Goal: Task Accomplishment & Management: Use online tool/utility

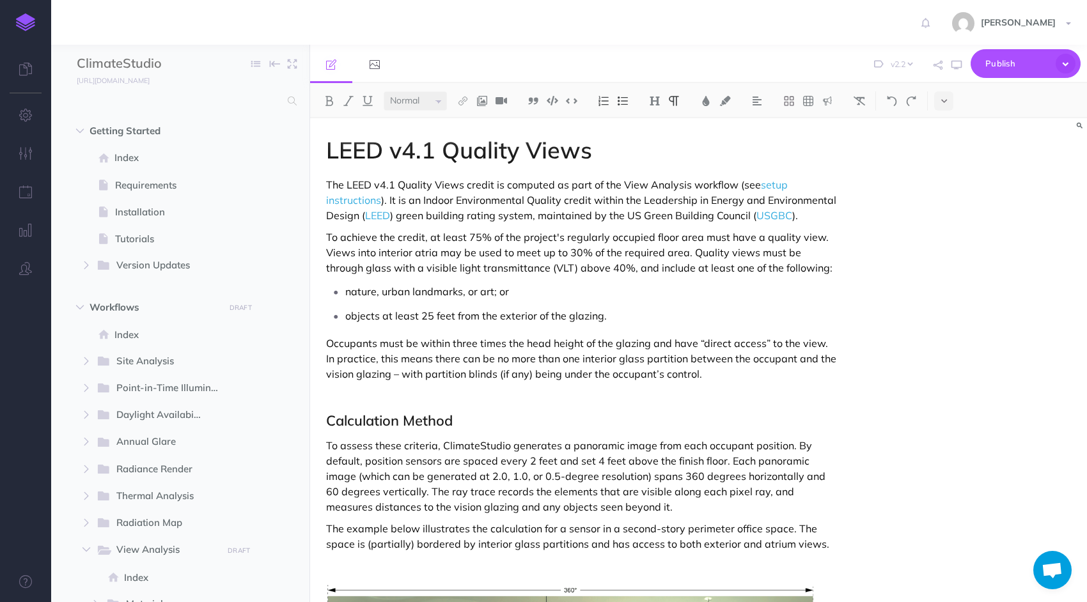
select select "2.2"
select select "null"
select select
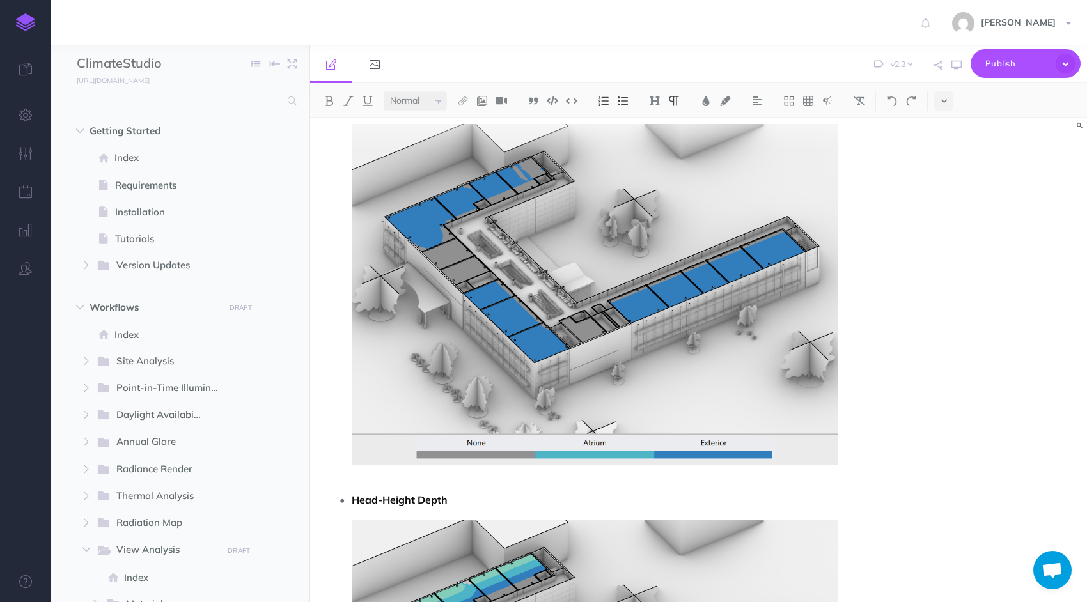
scroll to position [2711, 0]
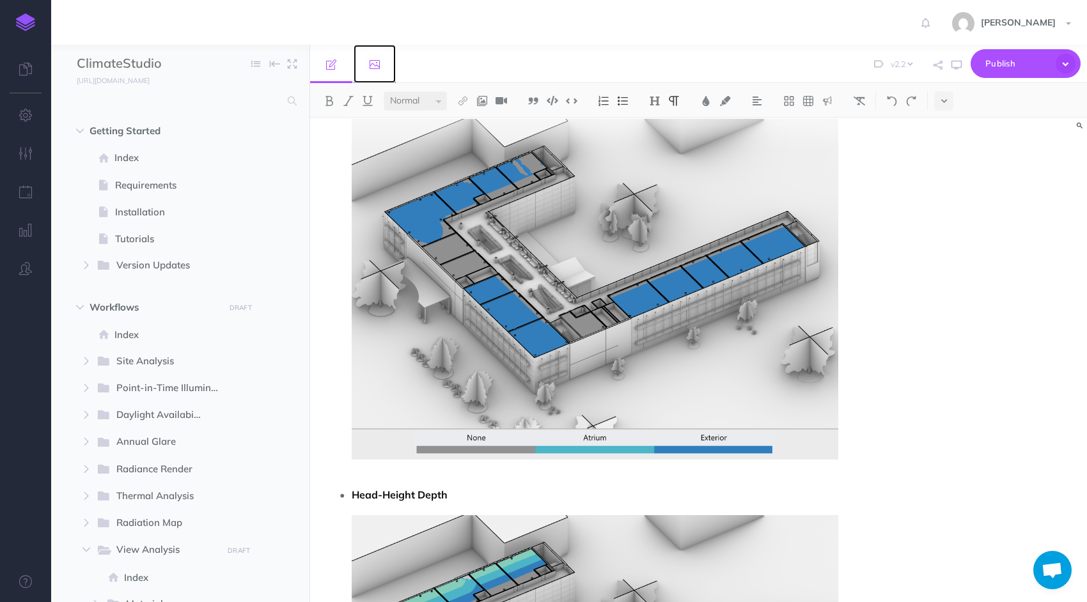
click at [383, 68] on link at bounding box center [375, 64] width 42 height 38
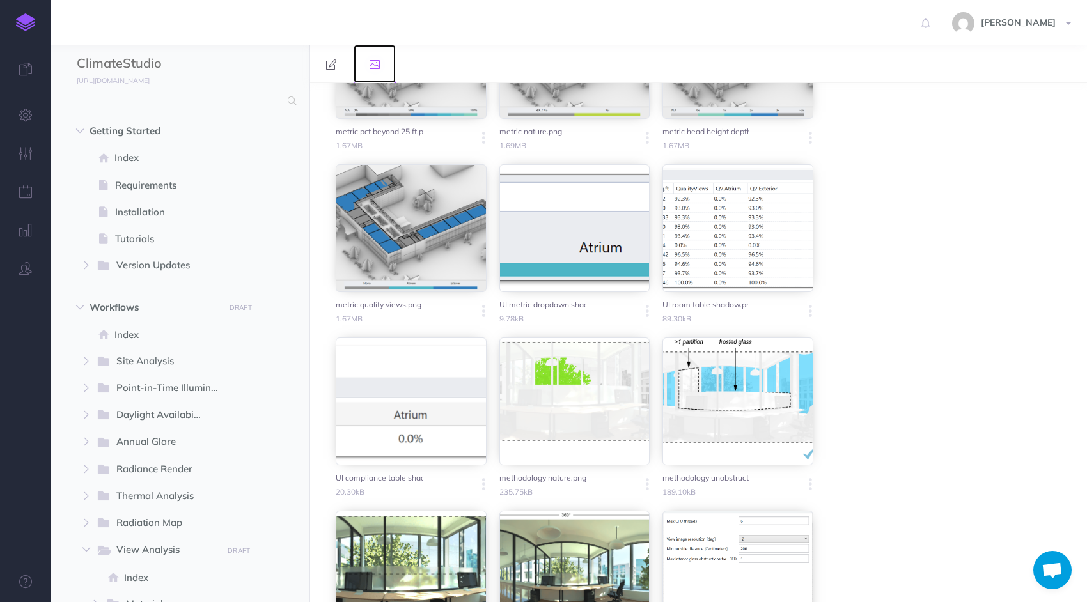
scroll to position [0, 0]
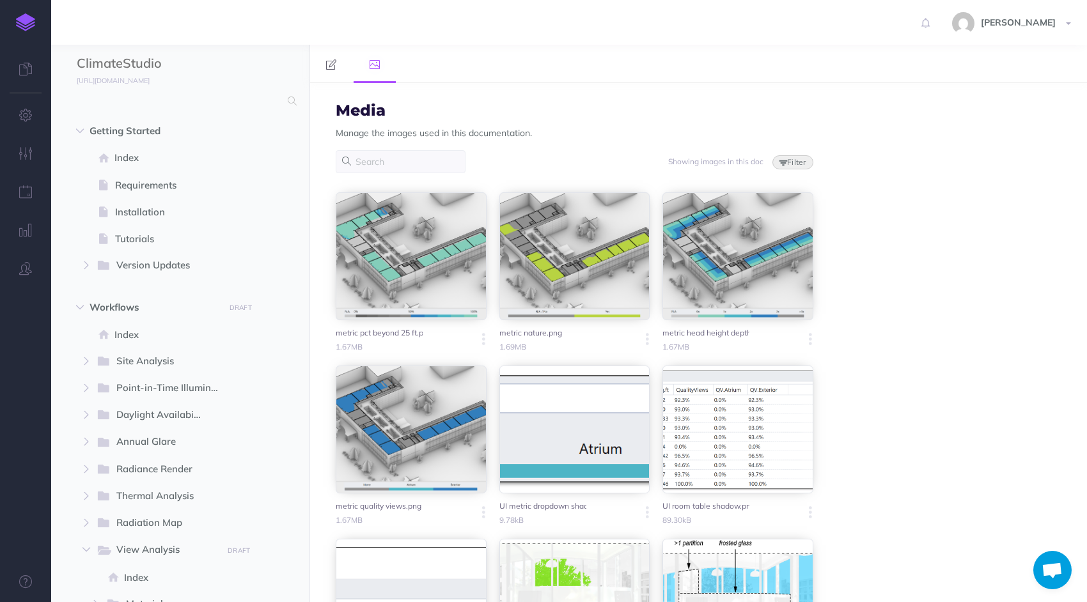
click at [781, 160] on button "Filter" at bounding box center [792, 162] width 41 height 14
click at [876, 198] on div "Media Manage the images used in this documentation. Showing images in this doc …" at bounding box center [698, 342] width 777 height 519
click at [772, 164] on button "Filter" at bounding box center [792, 162] width 41 height 14
click at [891, 219] on div "Media Manage the images used in this documentation. Showing images in this doc …" at bounding box center [698, 342] width 777 height 519
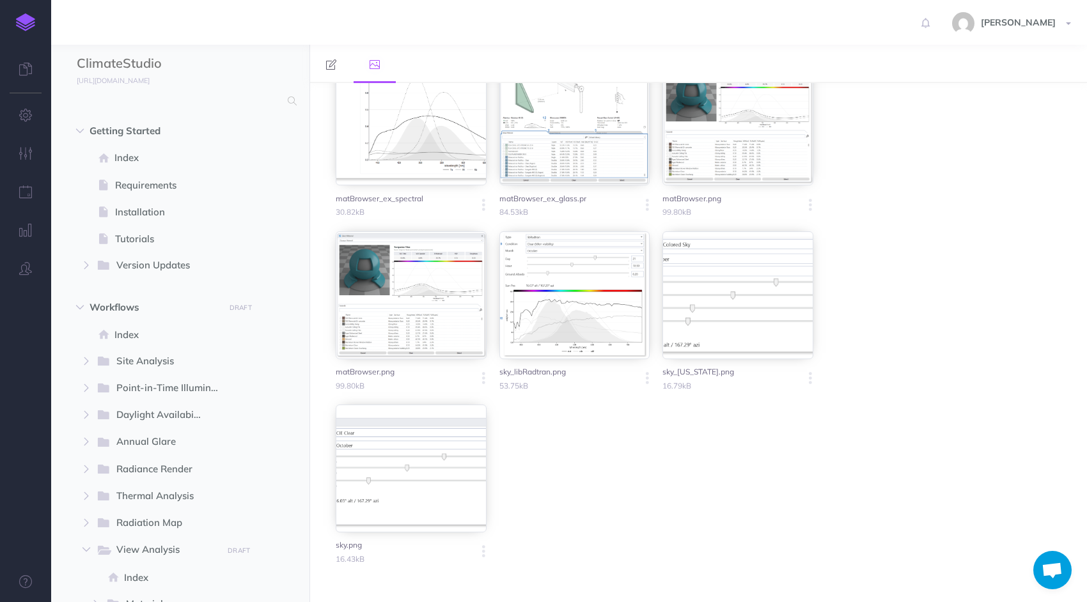
scroll to position [2734, 0]
click at [482, 553] on icon "button" at bounding box center [483, 551] width 3 height 18
click at [435, 590] on button "Delete" at bounding box center [439, 597] width 96 height 21
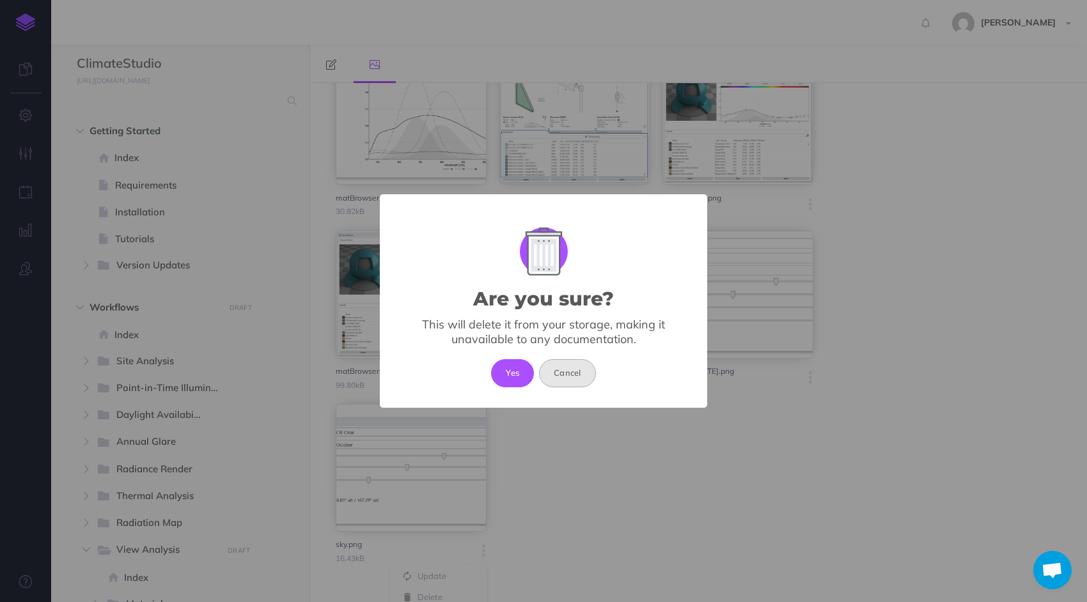
click at [587, 371] on button "Cancel" at bounding box center [567, 373] width 57 height 28
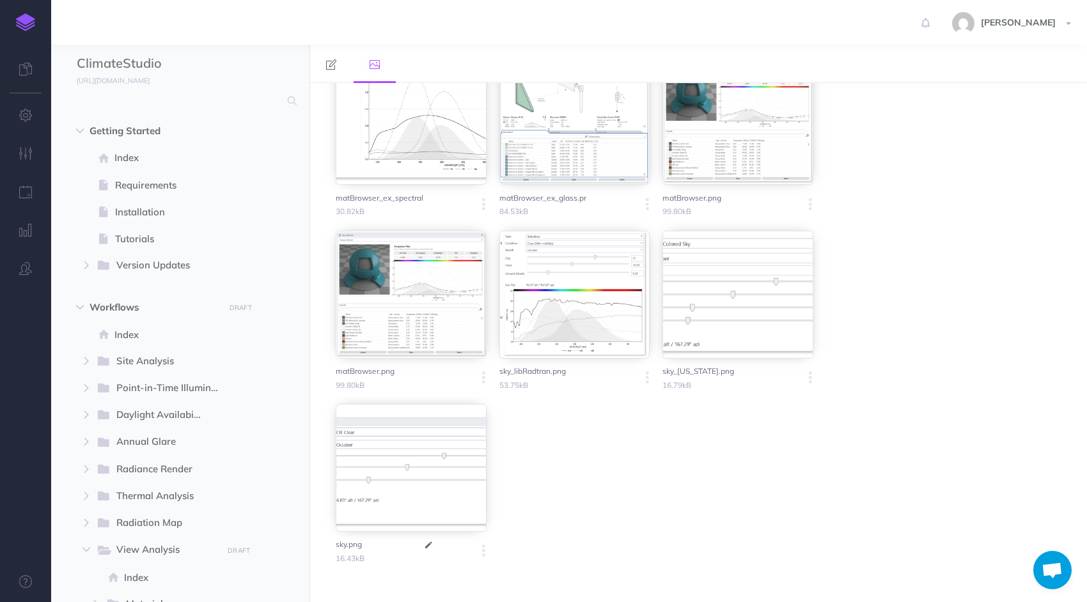
click at [434, 542] on icon at bounding box center [429, 545] width 12 height 9
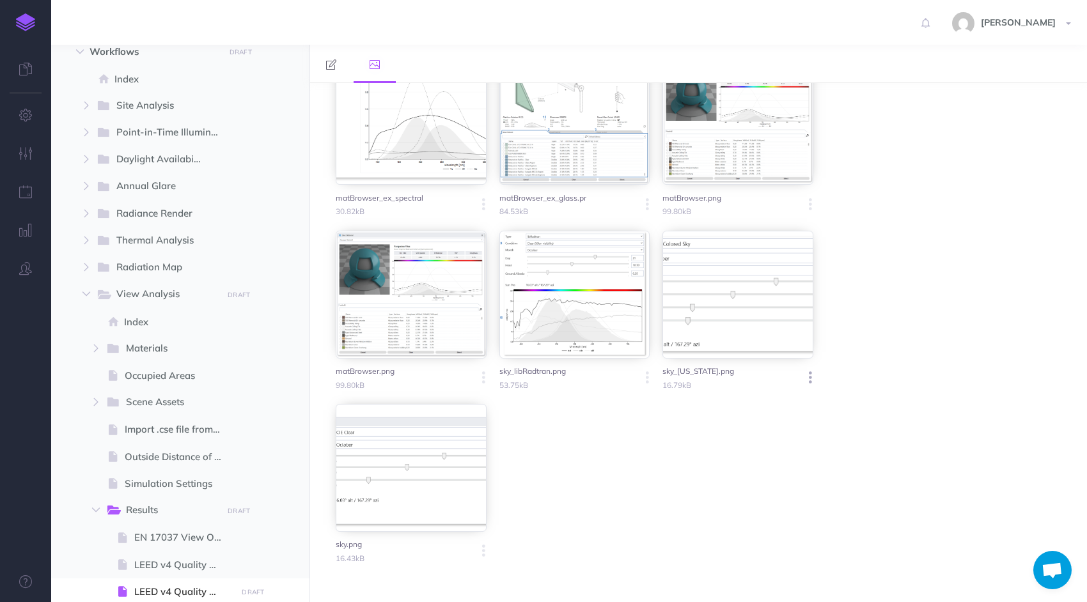
click at [809, 377] on icon "button" at bounding box center [810, 378] width 3 height 18
click at [775, 420] on button "Delete" at bounding box center [765, 424] width 96 height 21
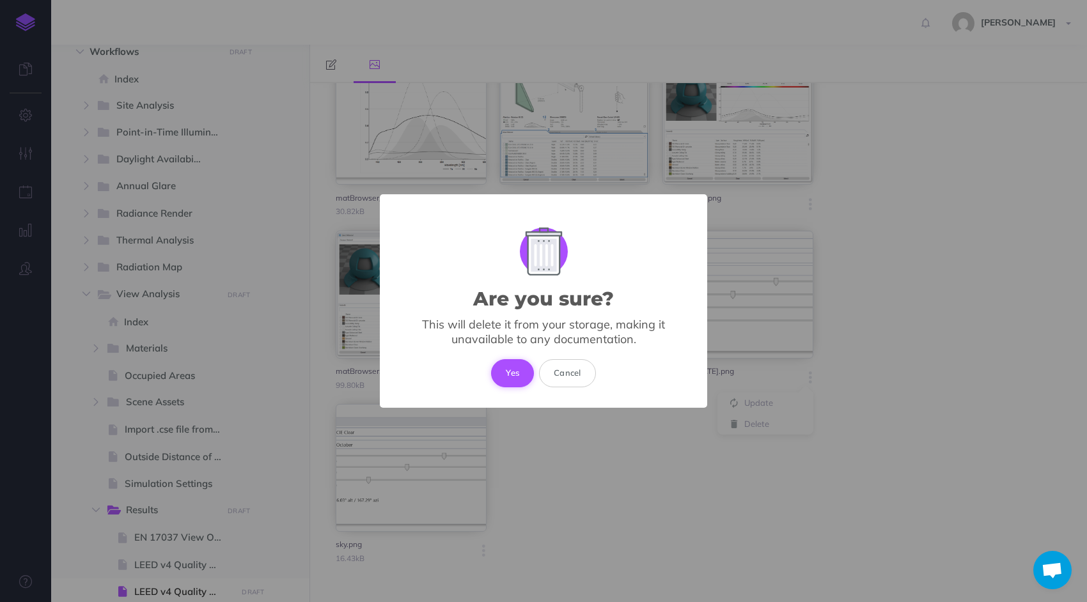
click at [509, 375] on button "Yes" at bounding box center [512, 373] width 43 height 28
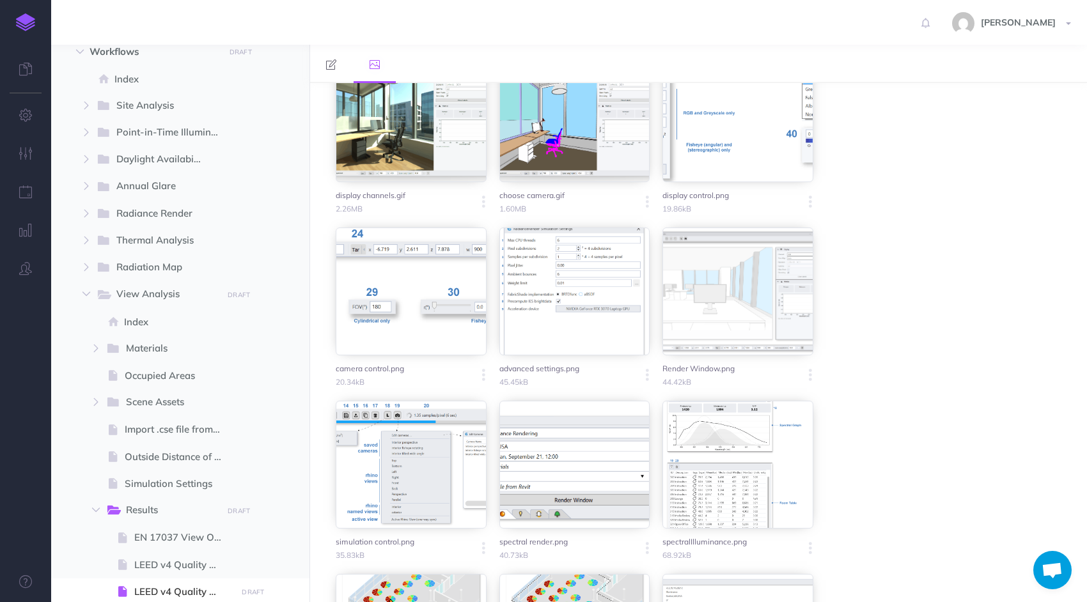
scroll to position [1534, 0]
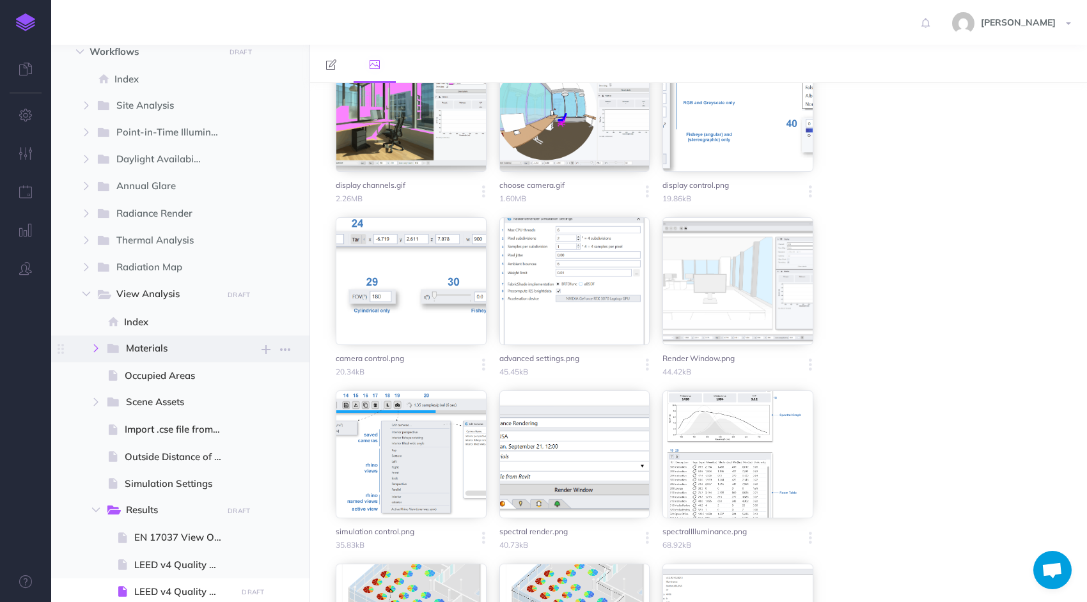
click at [95, 348] on icon "button" at bounding box center [96, 349] width 8 height 8
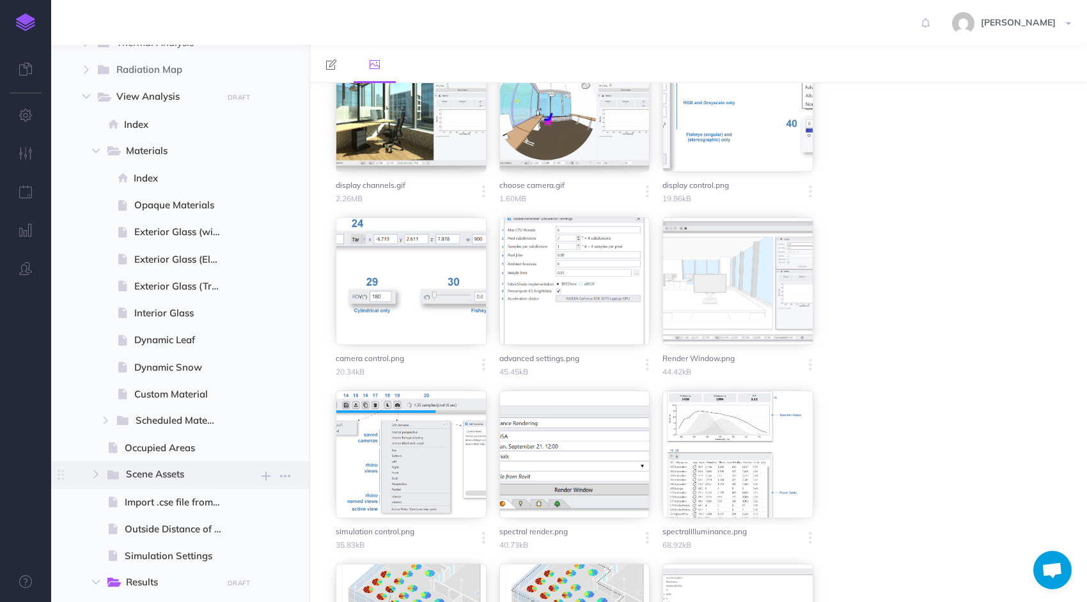
scroll to position [320, 0]
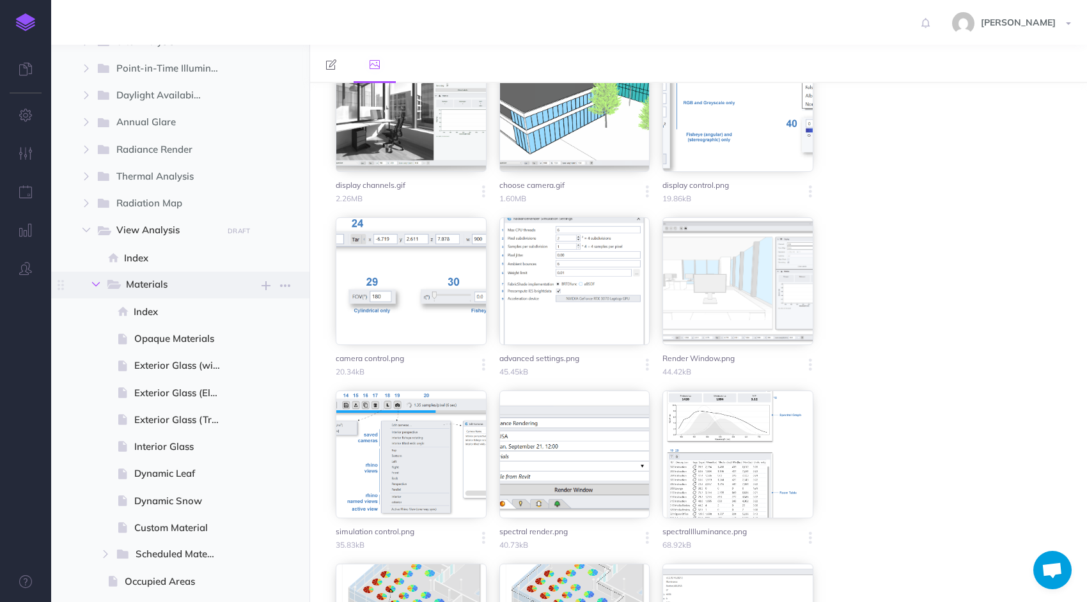
click at [93, 284] on icon "button" at bounding box center [96, 285] width 8 height 8
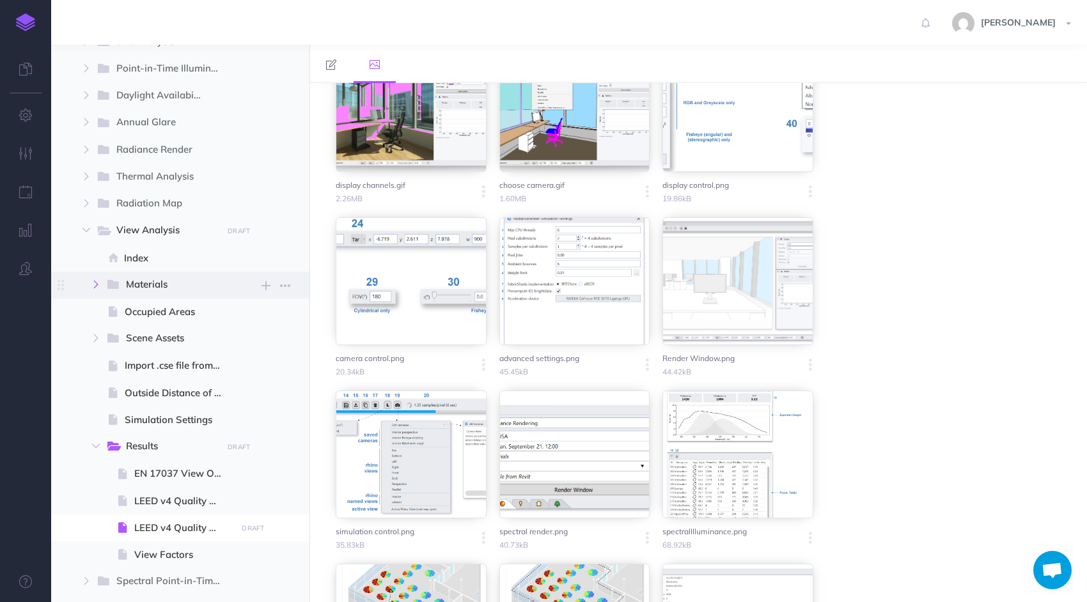
click at [93, 284] on icon "button" at bounding box center [96, 285] width 8 height 8
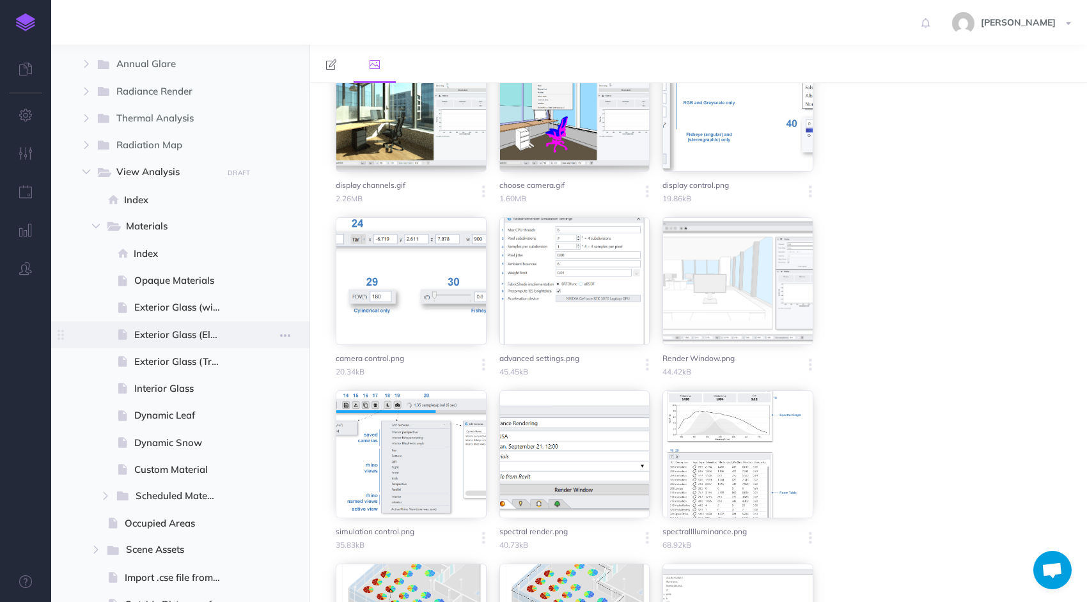
scroll to position [384, 0]
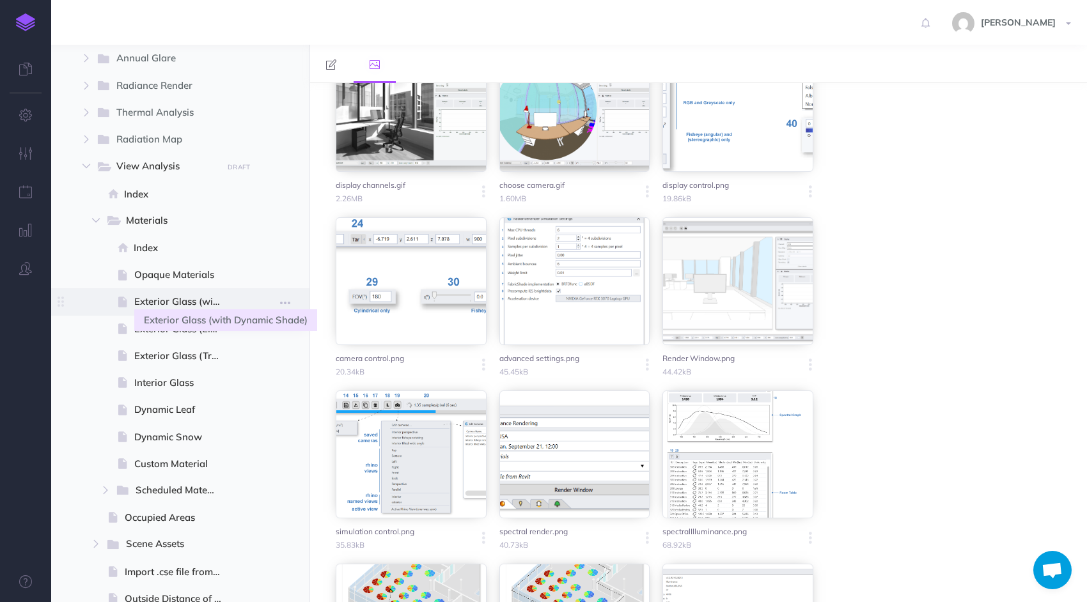
click at [175, 304] on span "Exterior Glass (with Dynamic Shade)" at bounding box center [183, 301] width 98 height 15
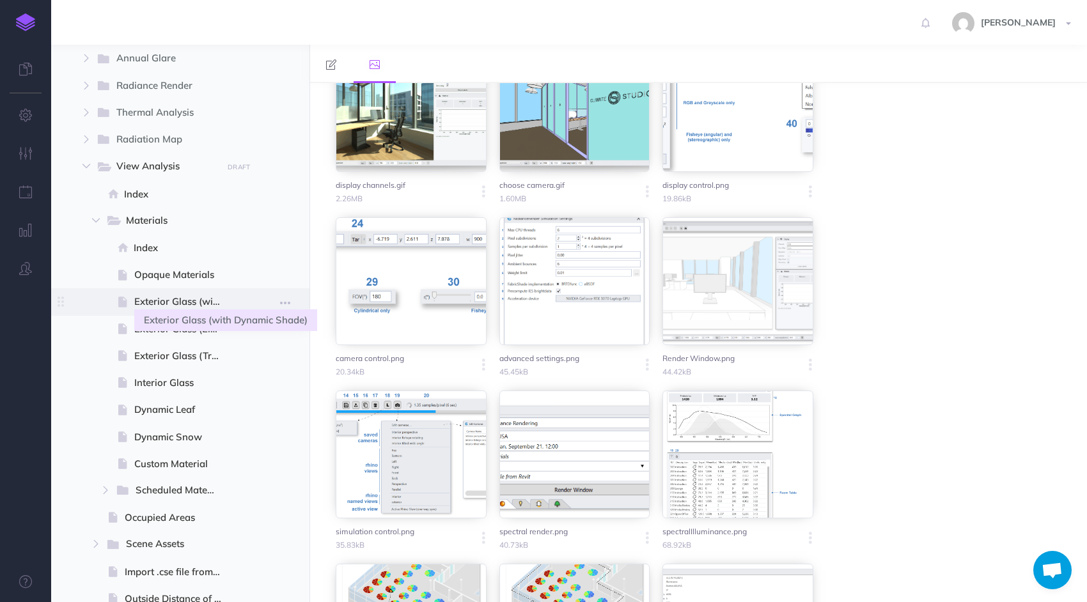
select select "2.2"
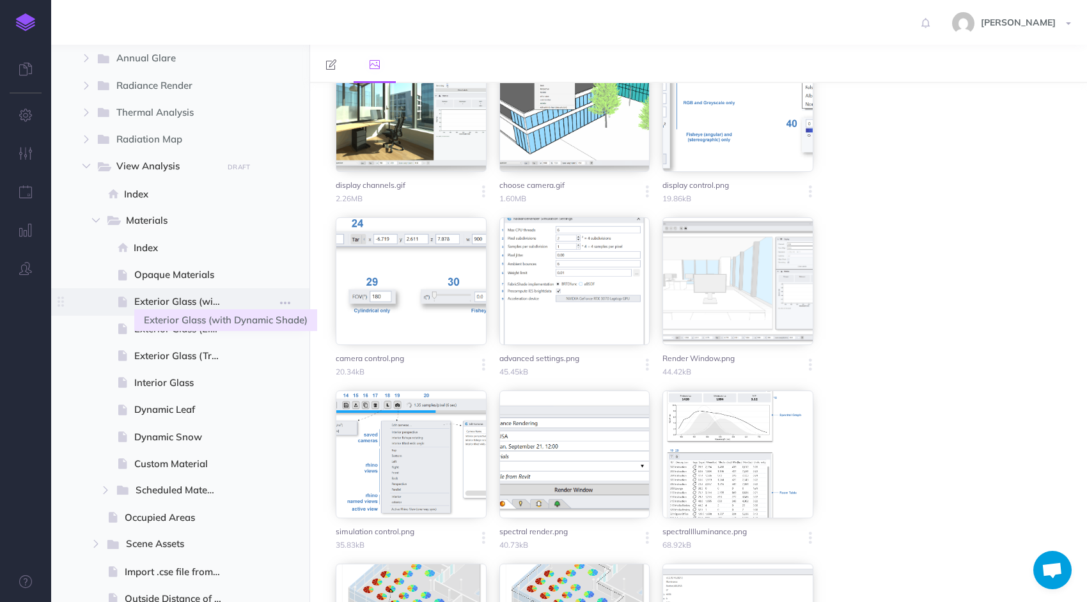
select select "null"
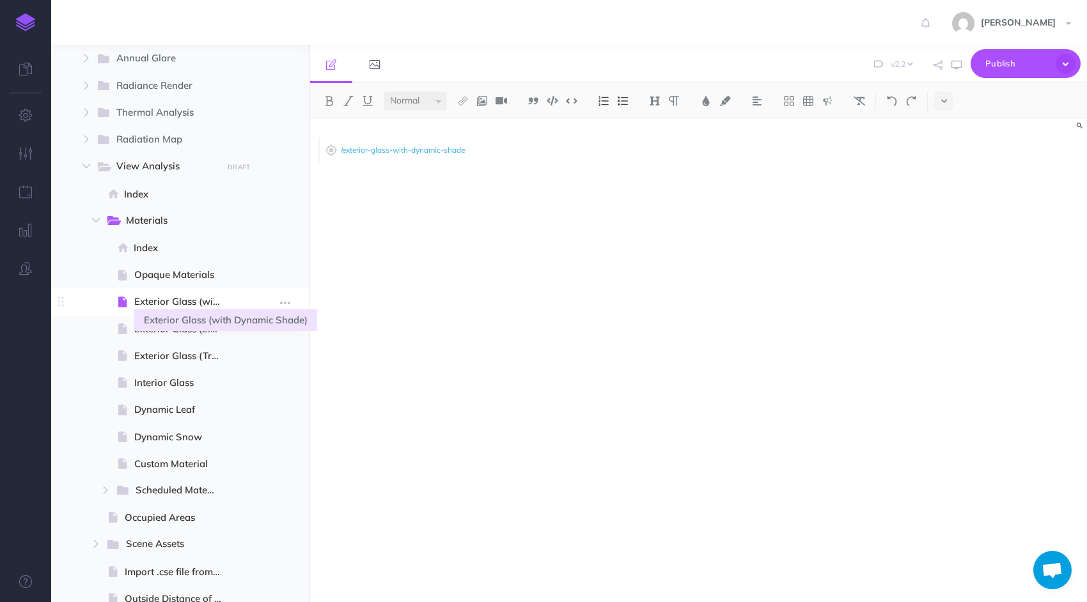
select select
click at [167, 278] on span "Opaque Materials" at bounding box center [183, 274] width 98 height 15
select select "null"
select select
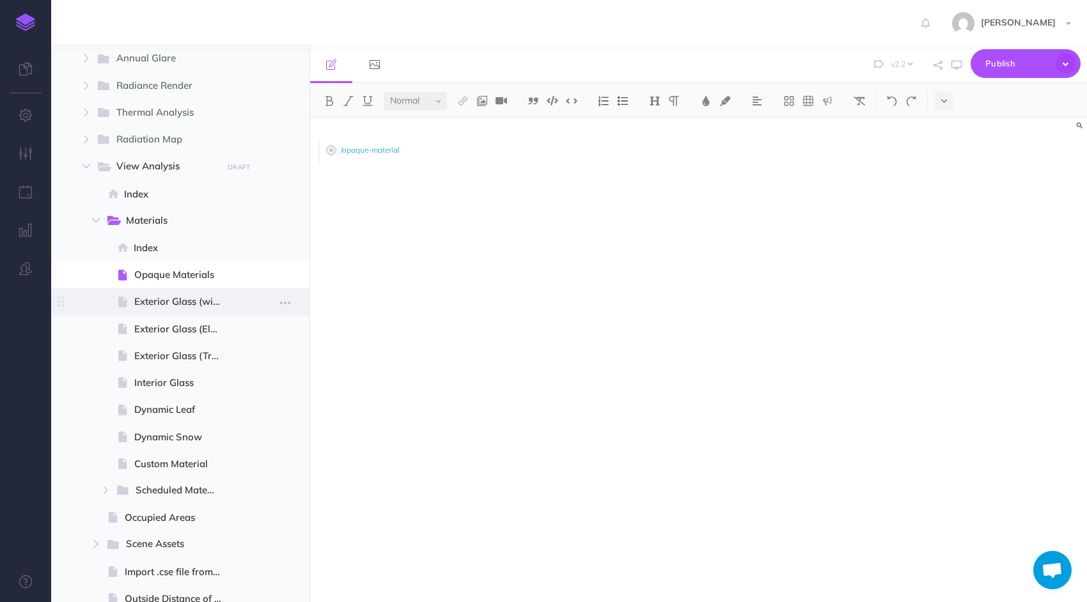
select select
click at [151, 393] on span at bounding box center [180, 383] width 258 height 27
select select "null"
select select
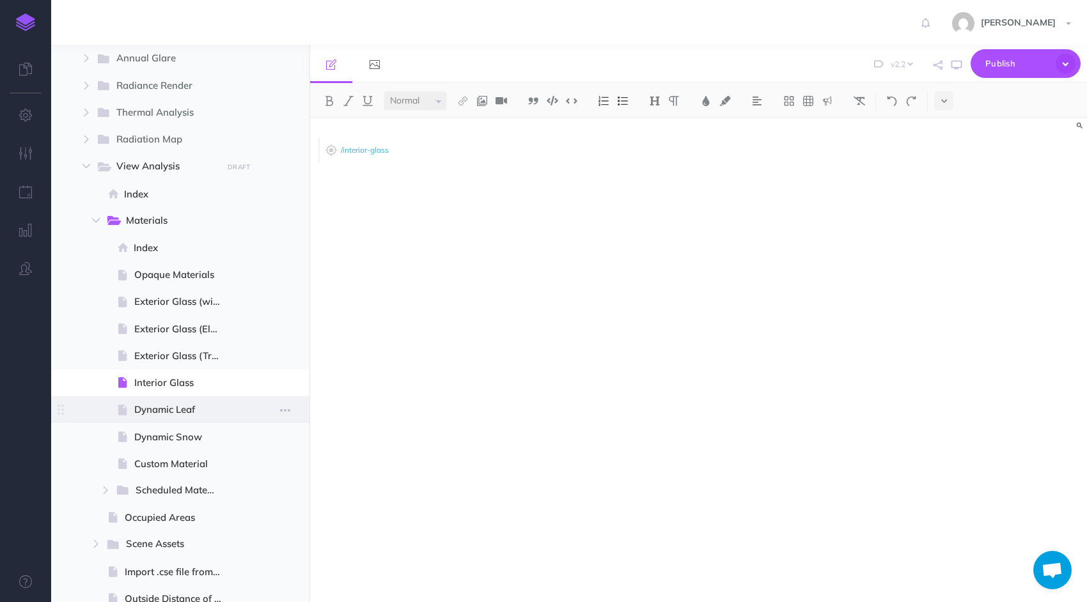
click at [151, 407] on span "Dynamic Leaf" at bounding box center [183, 409] width 98 height 15
select select "null"
select select
click at [284, 166] on icon "button" at bounding box center [285, 167] width 10 height 15
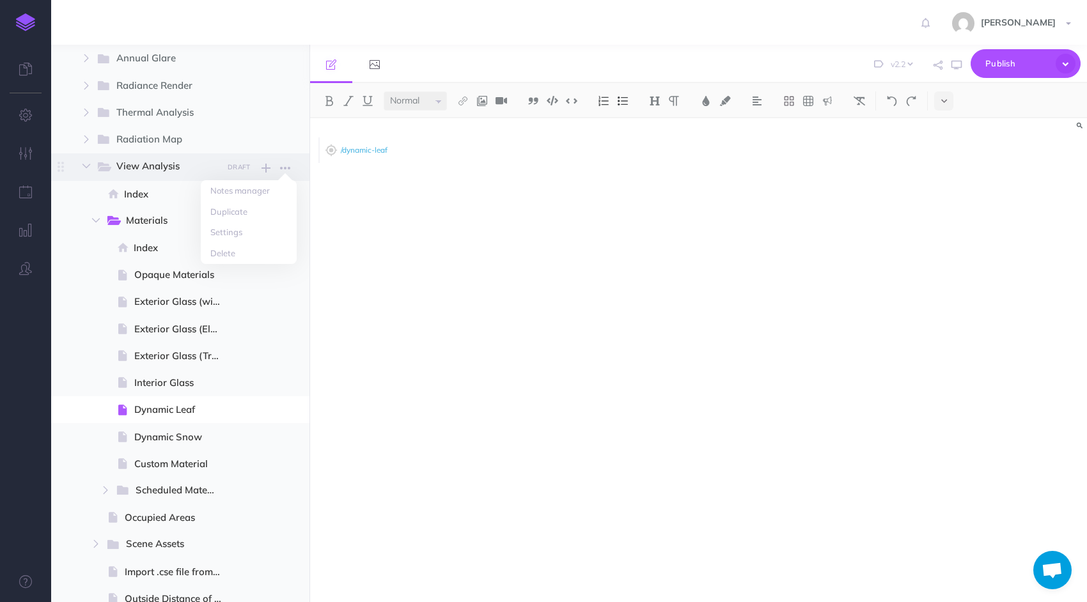
click at [146, 166] on span "View Analysis" at bounding box center [164, 167] width 97 height 17
select select "null"
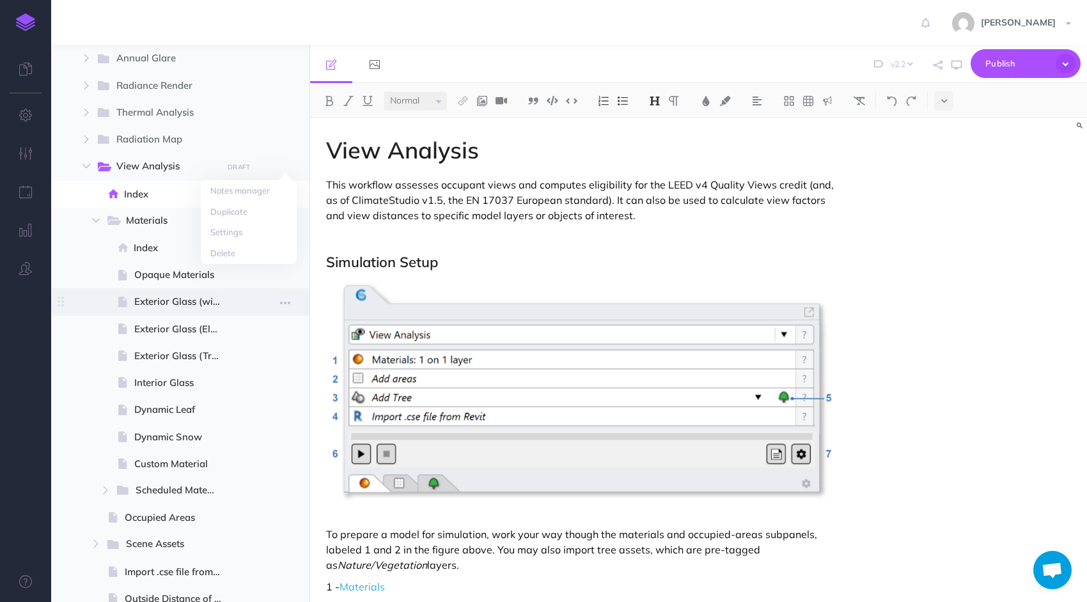
select select
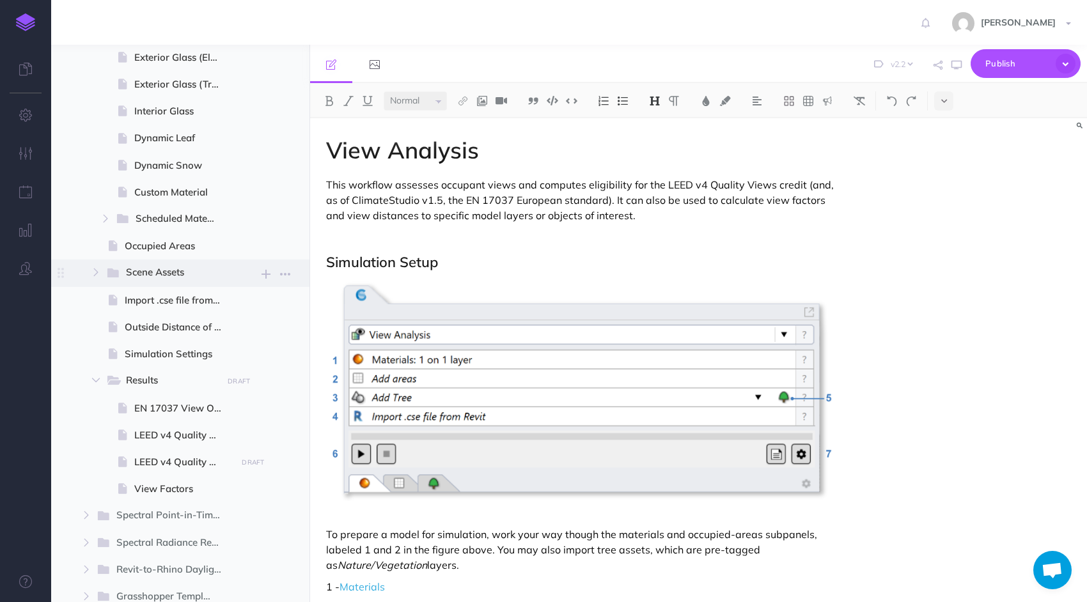
scroll to position [767, 0]
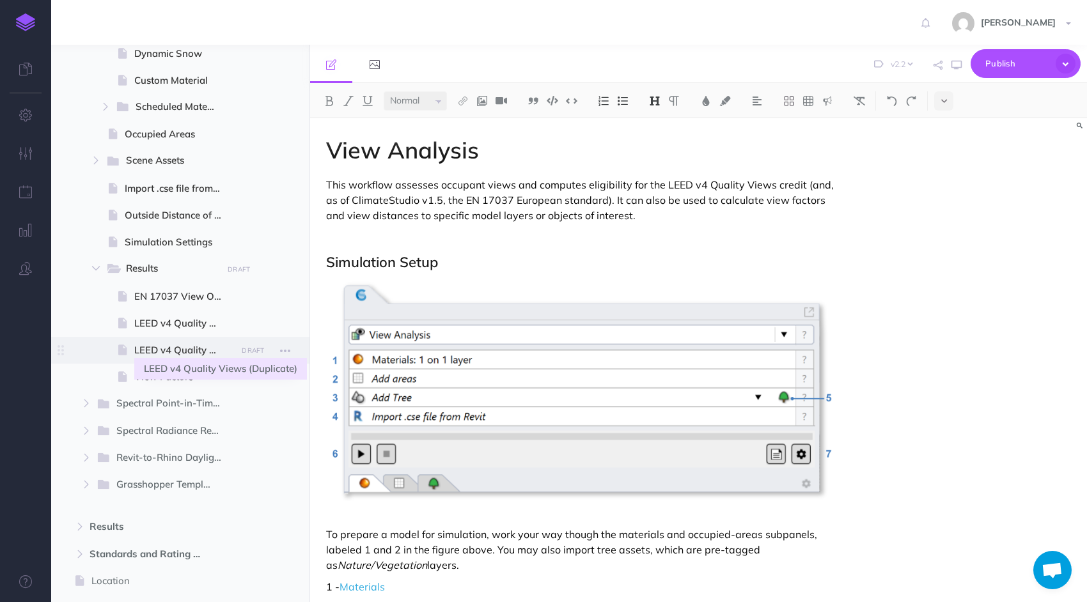
click at [183, 345] on span "LEED v4 Quality Views (Duplicate)" at bounding box center [183, 350] width 98 height 15
select select "null"
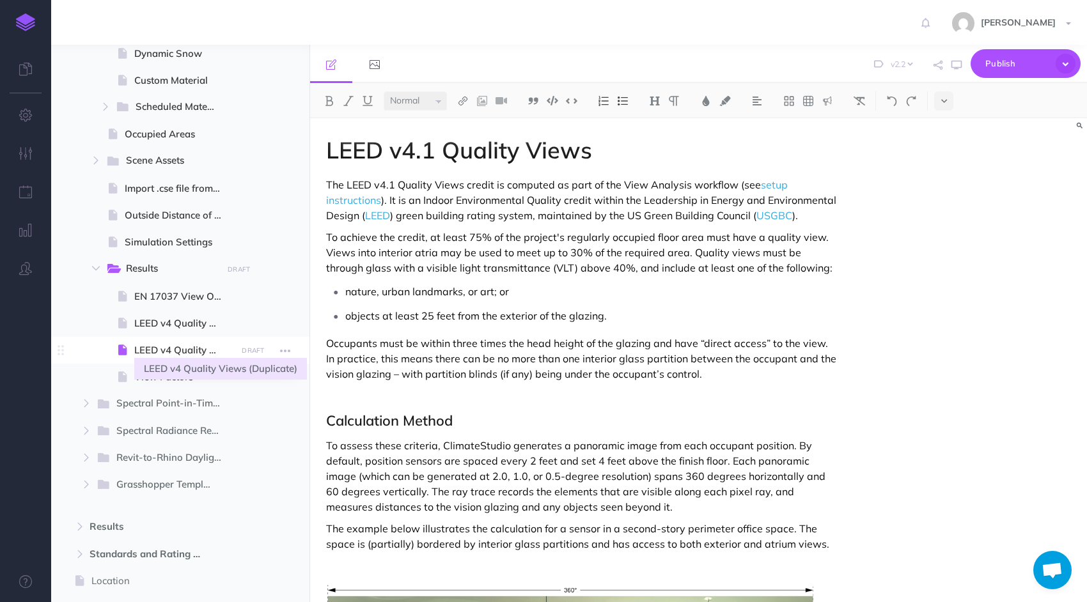
select select
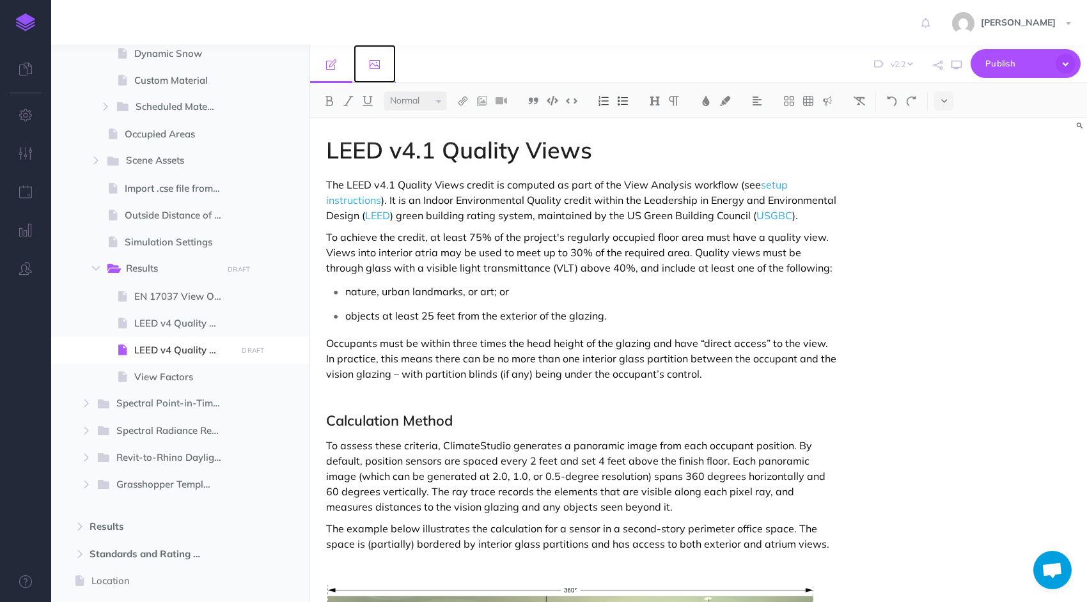
click at [378, 71] on link at bounding box center [375, 64] width 42 height 38
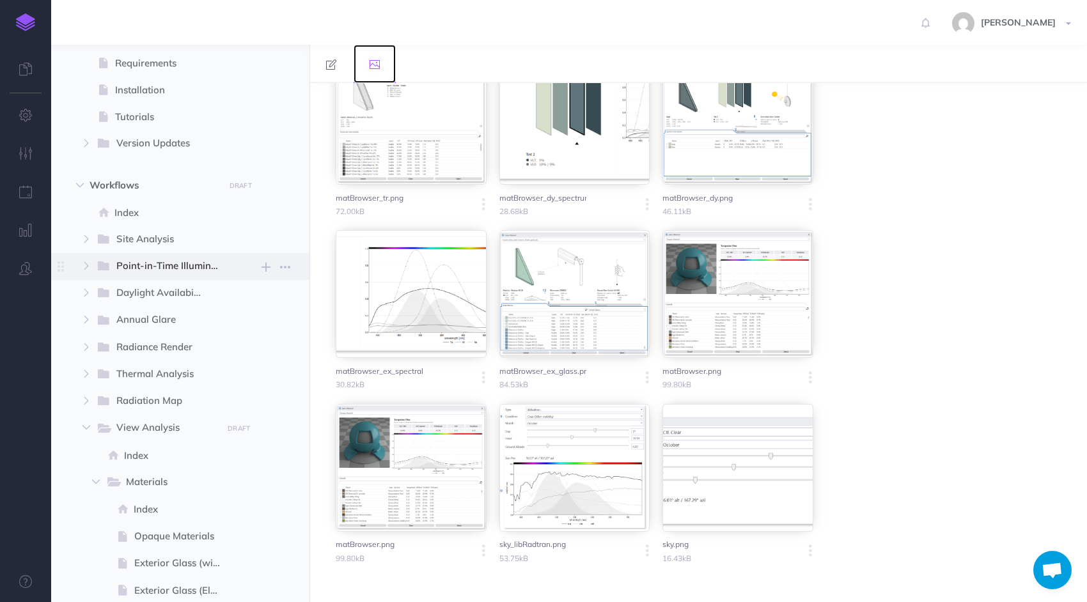
scroll to position [128, 0]
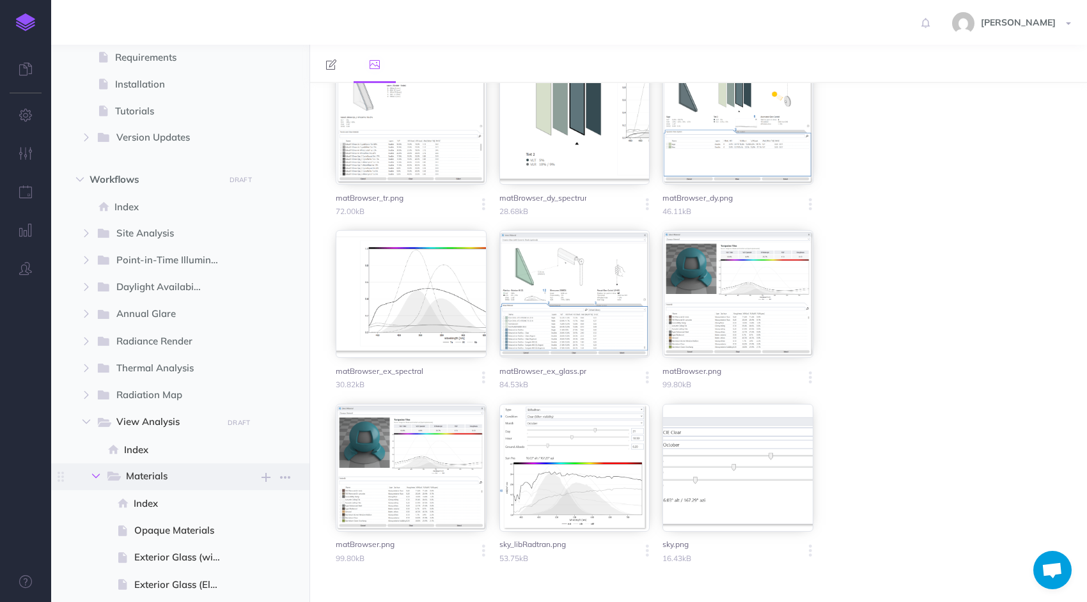
click at [92, 473] on icon "button" at bounding box center [96, 476] width 8 height 8
click at [88, 426] on button "button" at bounding box center [86, 421] width 23 height 15
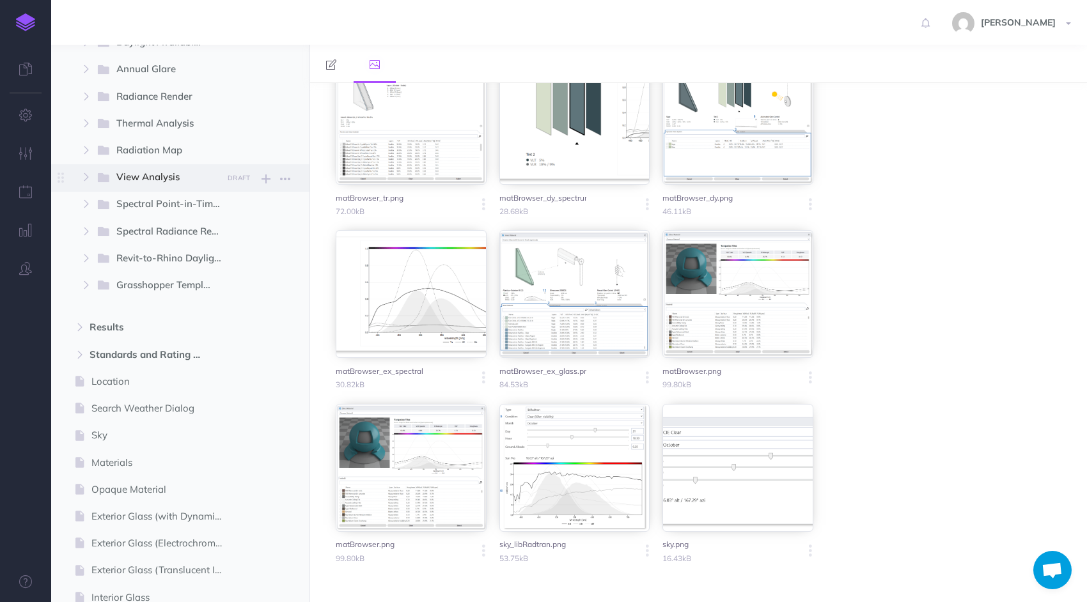
scroll to position [384, 0]
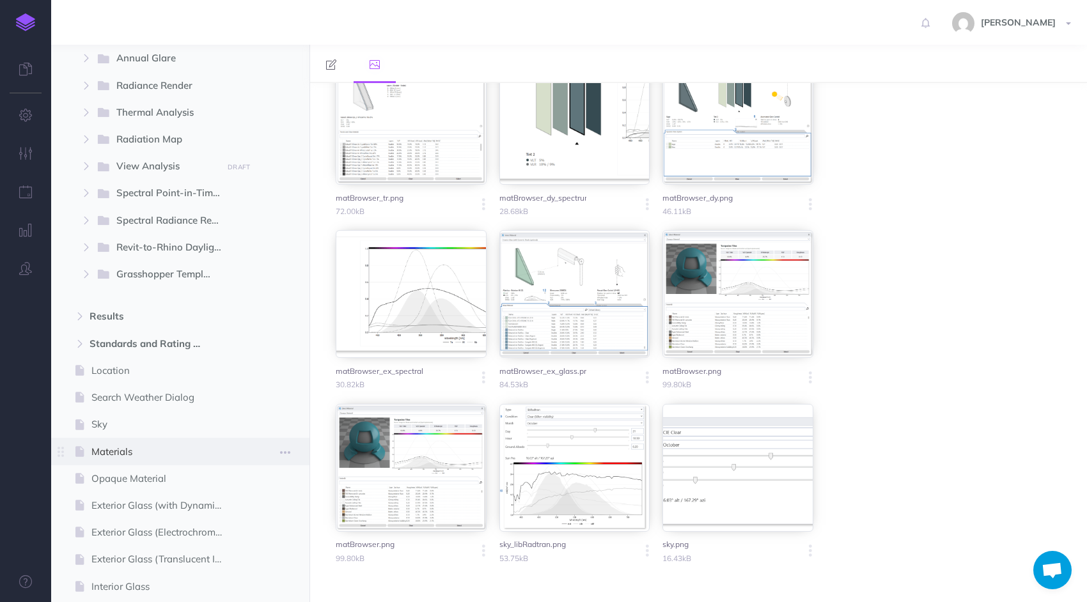
click at [114, 451] on span "Materials" at bounding box center [161, 451] width 141 height 15
select select "2.2"
select select "null"
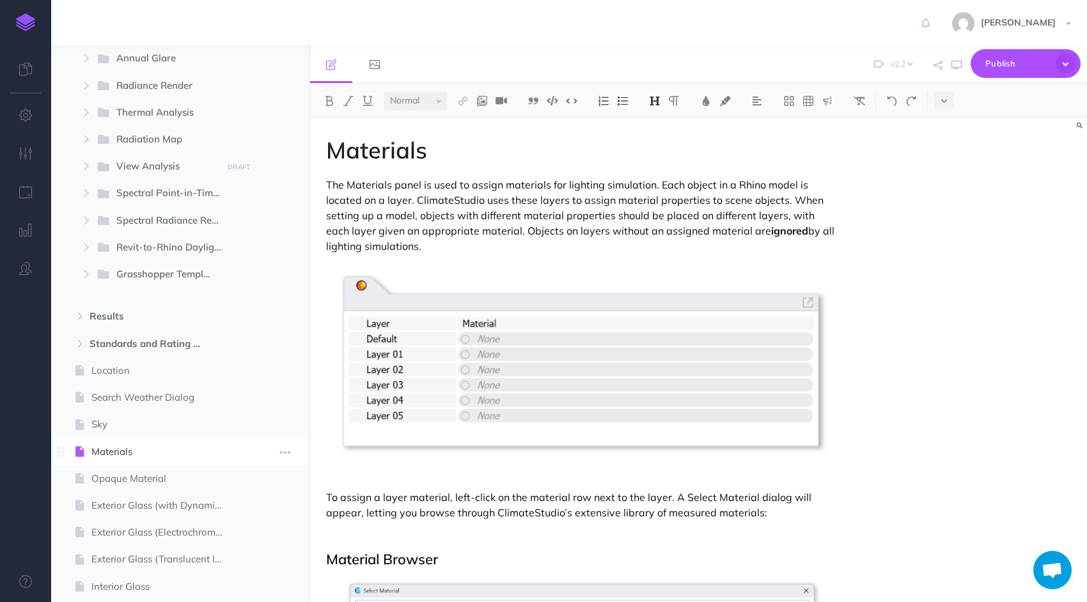
select select
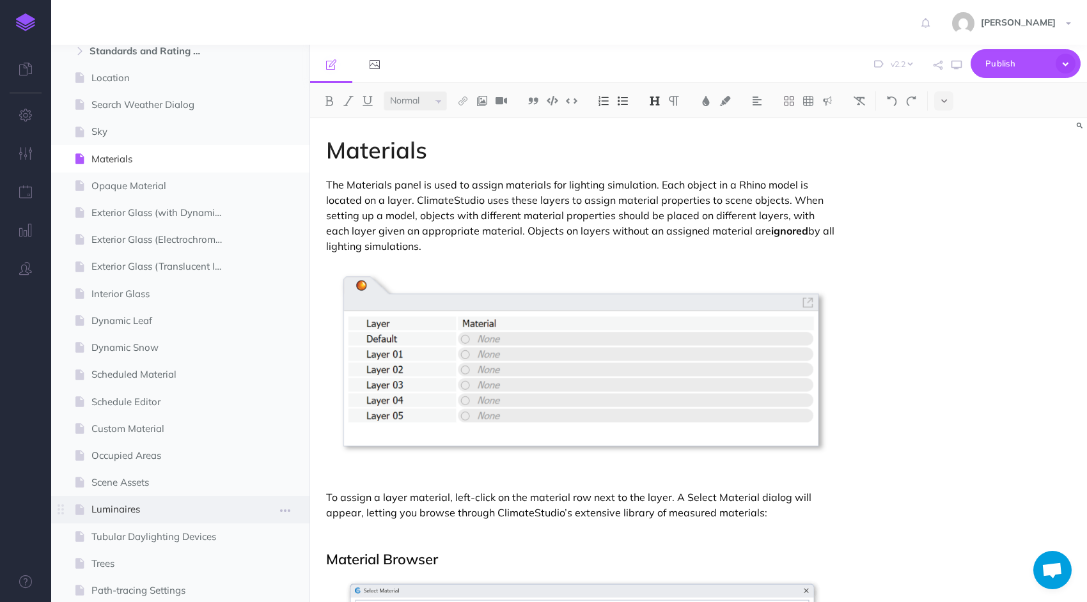
scroll to position [674, 0]
click at [100, 137] on span "Sky" at bounding box center [161, 134] width 141 height 15
select select "null"
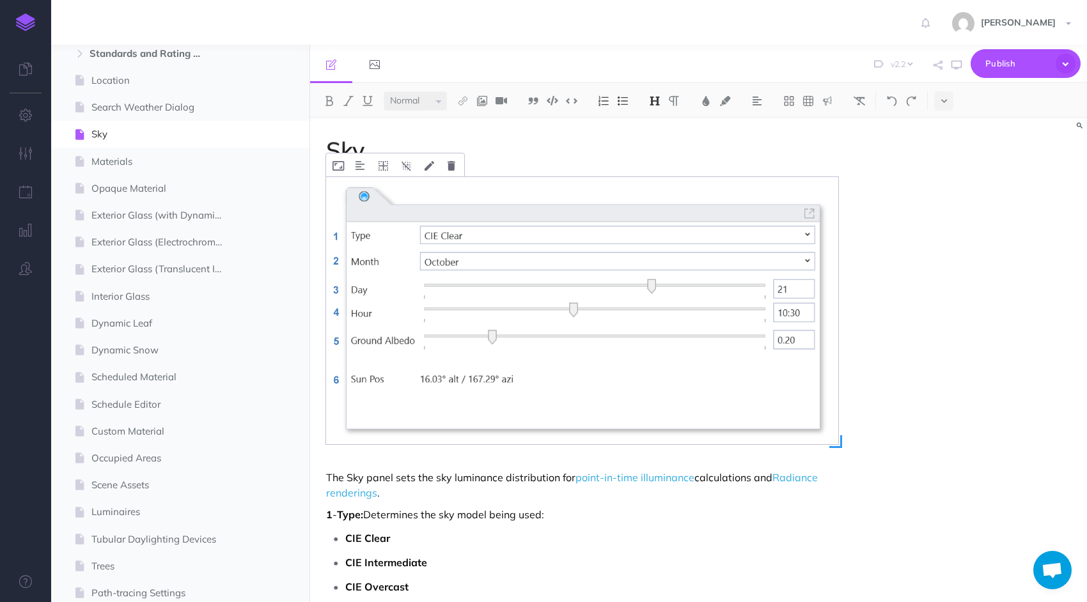
select select
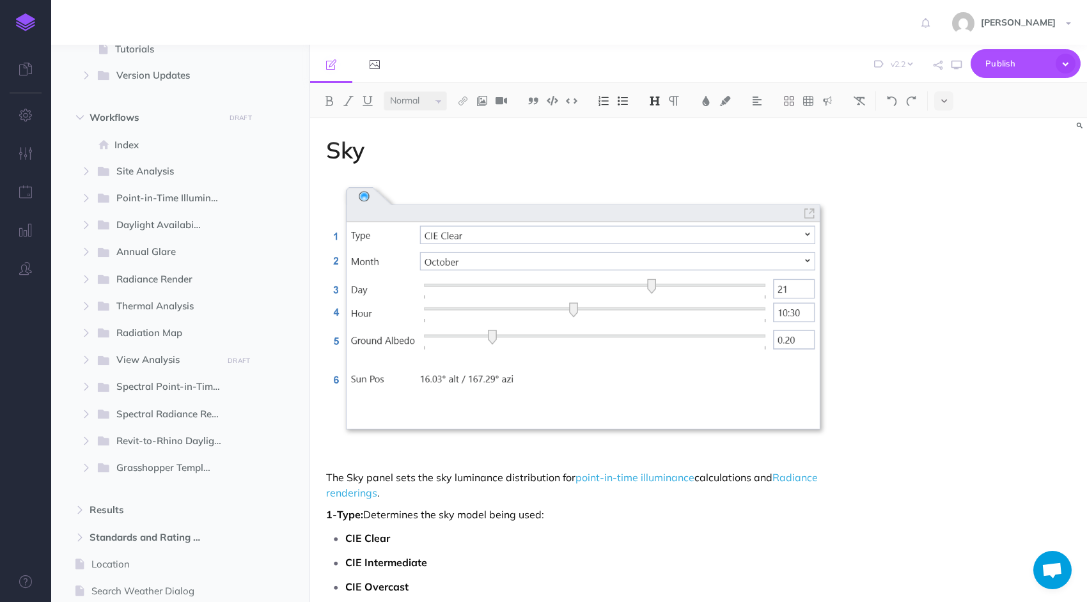
scroll to position [192, 0]
click at [86, 358] on icon "button" at bounding box center [86, 358] width 8 height 8
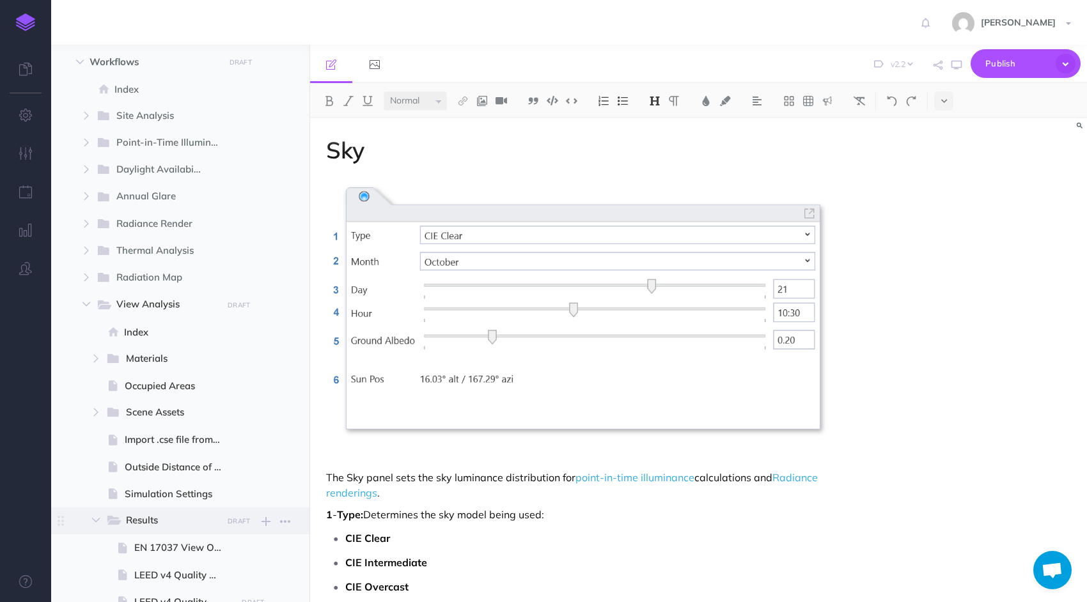
scroll to position [384, 0]
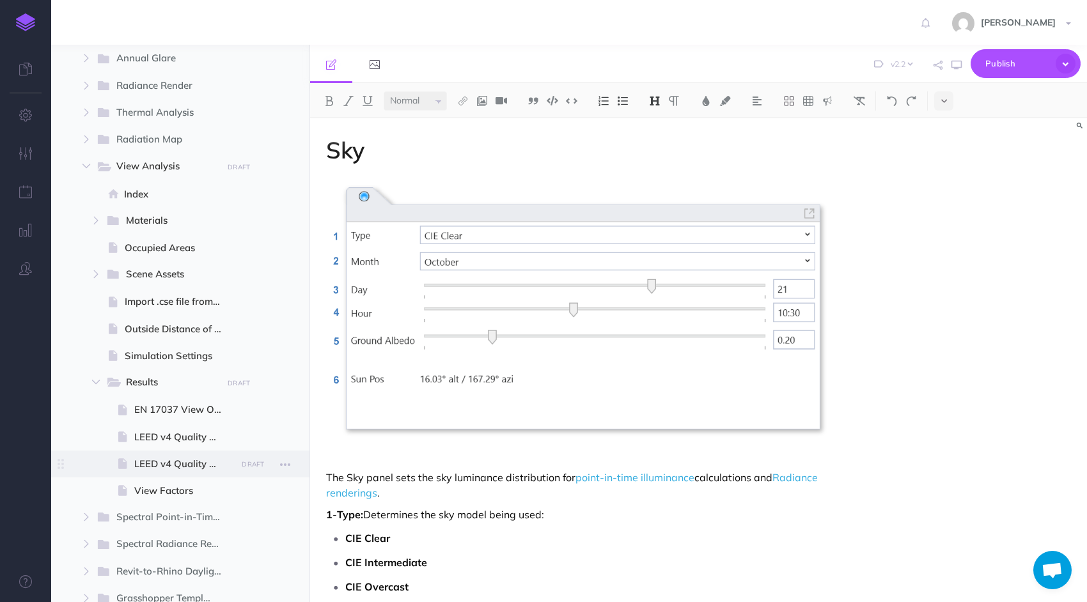
click at [165, 455] on span at bounding box center [180, 464] width 258 height 27
select select "null"
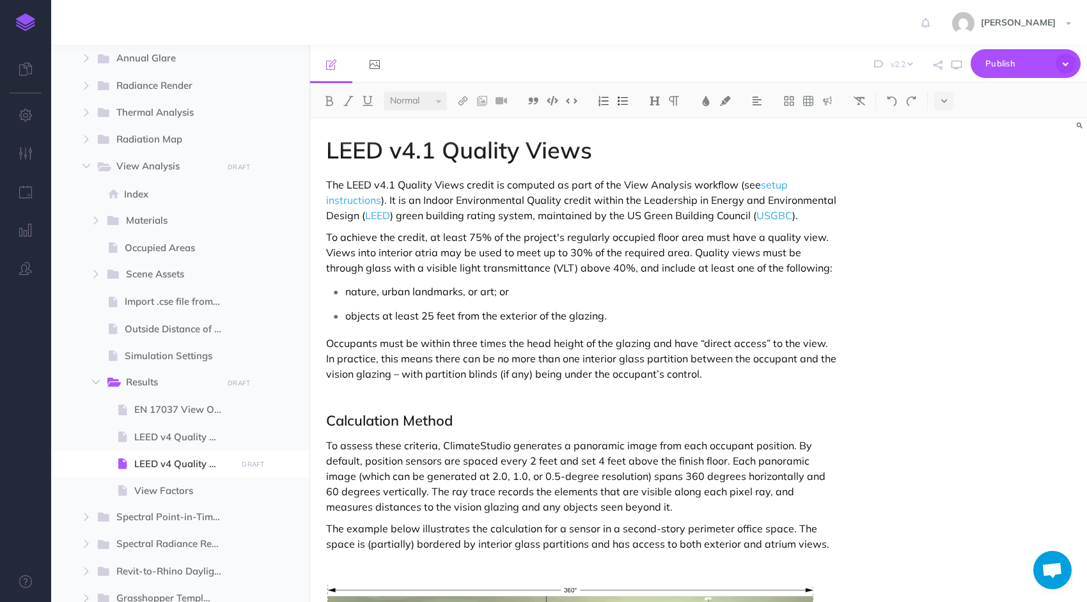
select select
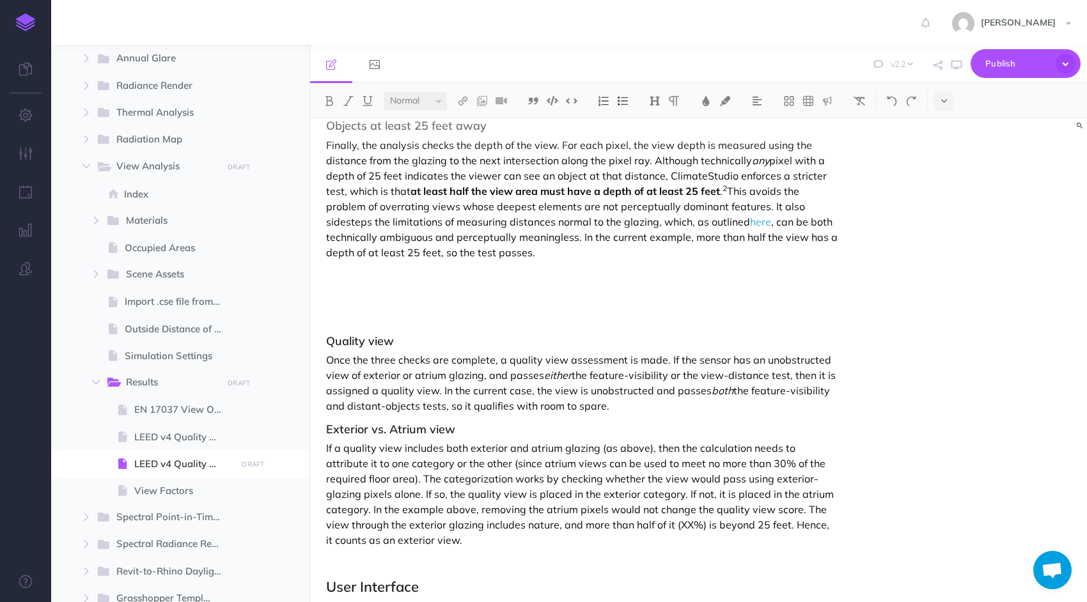
scroll to position [1534, 0]
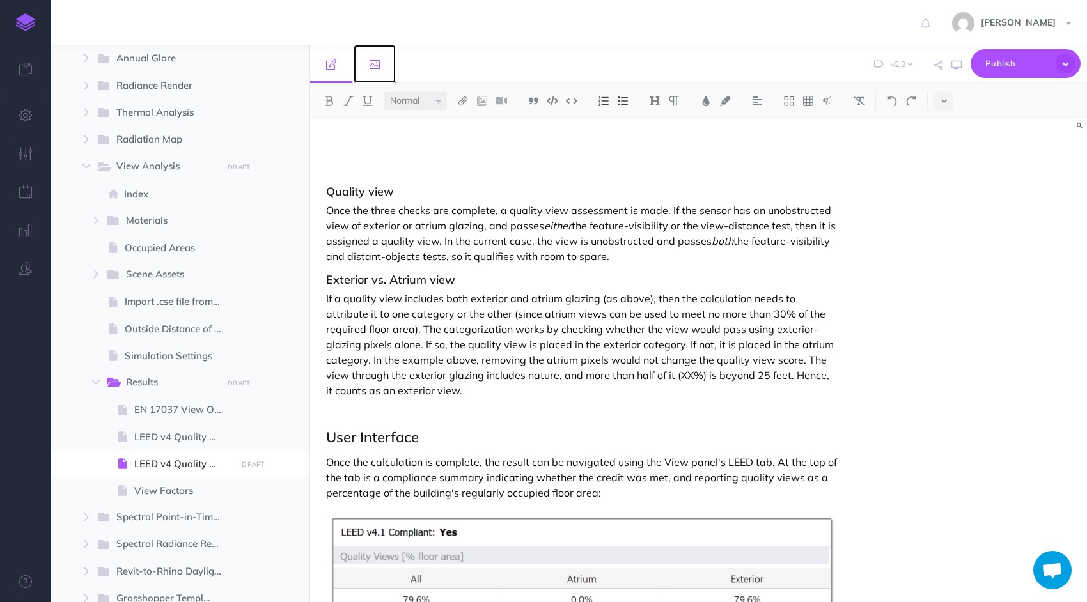
click at [381, 67] on link at bounding box center [375, 64] width 42 height 38
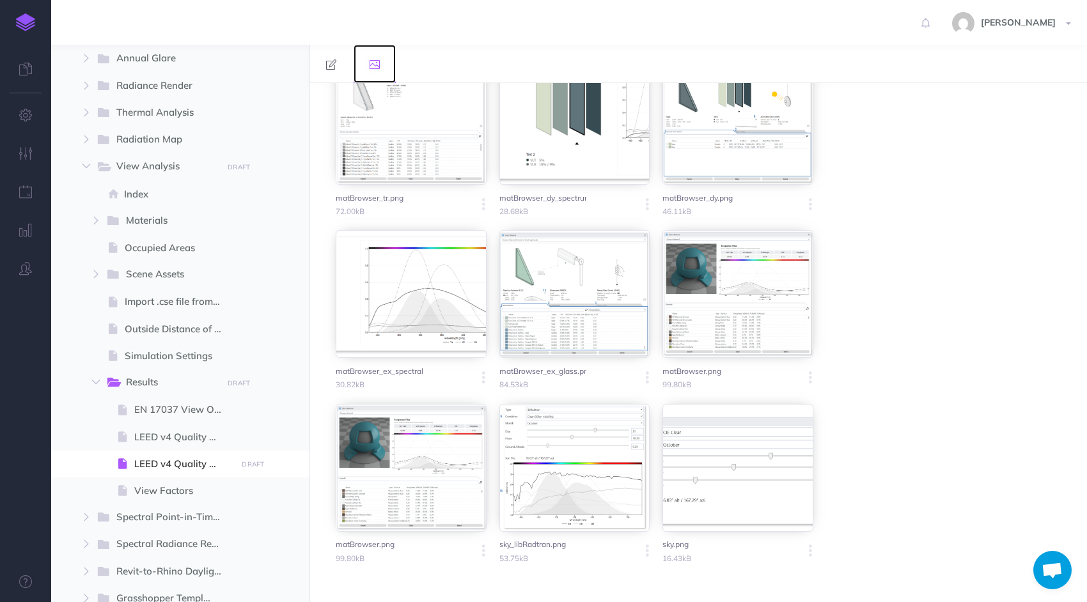
scroll to position [2561, 0]
click at [809, 550] on icon "button" at bounding box center [810, 551] width 3 height 18
click at [754, 590] on button "Delete" at bounding box center [765, 597] width 96 height 21
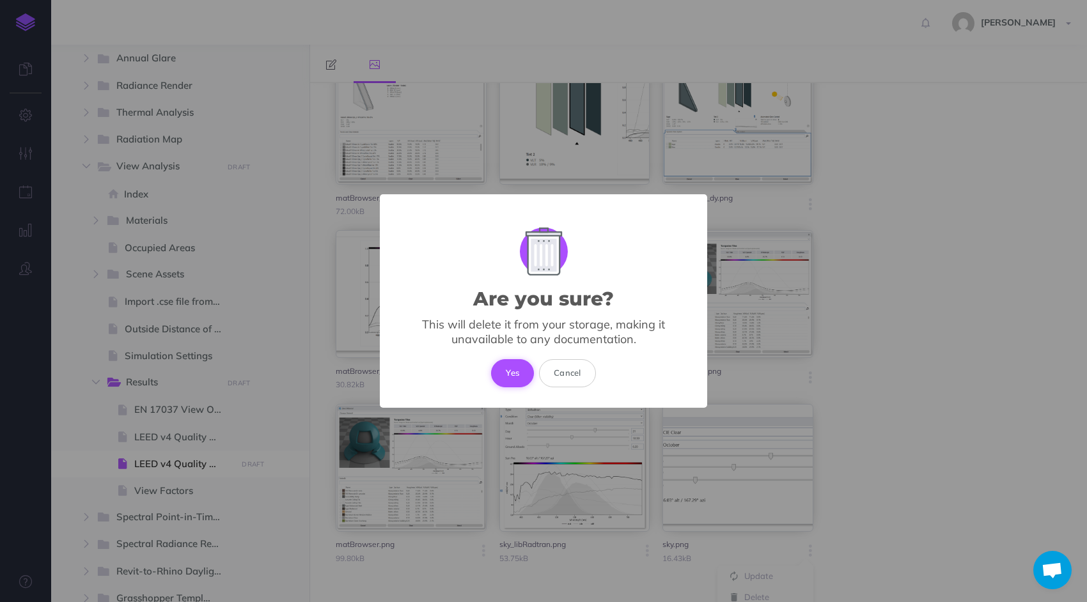
click at [509, 376] on button "Yes" at bounding box center [512, 373] width 43 height 28
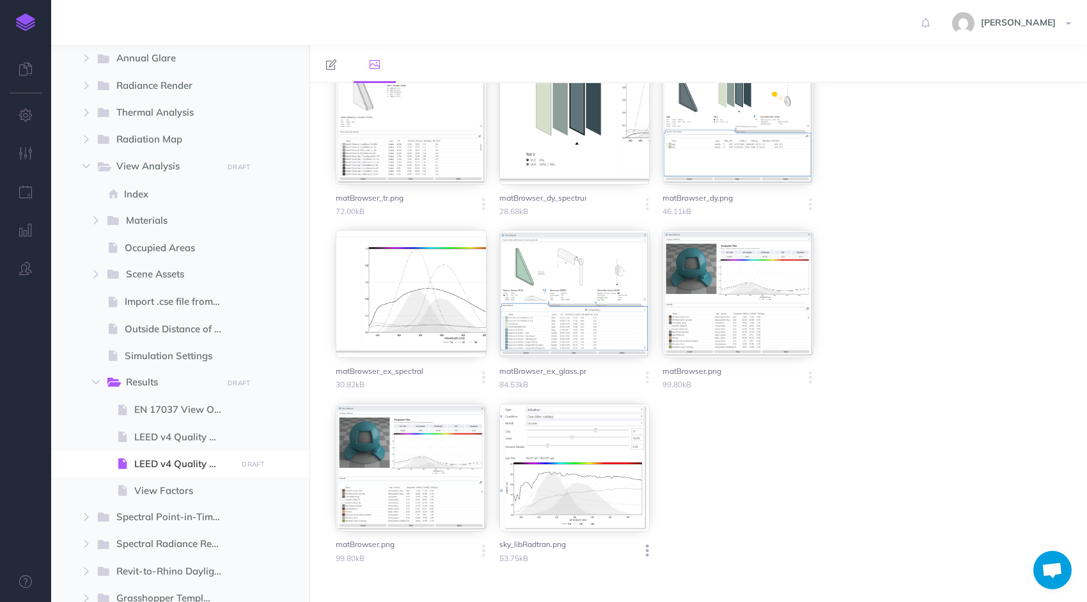
click at [646, 548] on icon "button" at bounding box center [647, 551] width 3 height 18
click at [606, 593] on button "Delete" at bounding box center [602, 597] width 96 height 21
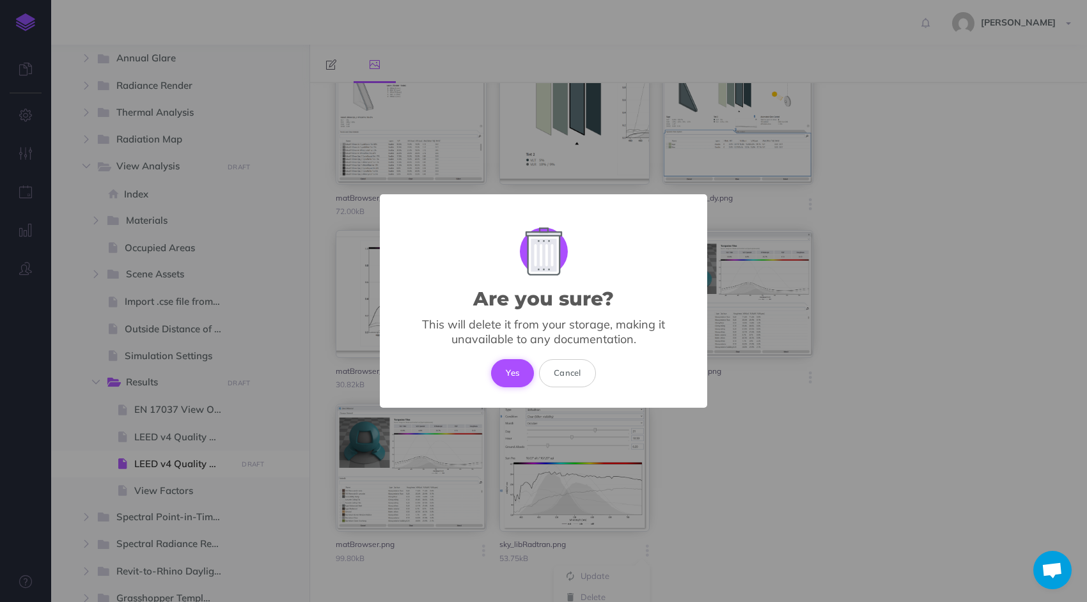
click at [515, 378] on button "Yes" at bounding box center [512, 373] width 43 height 28
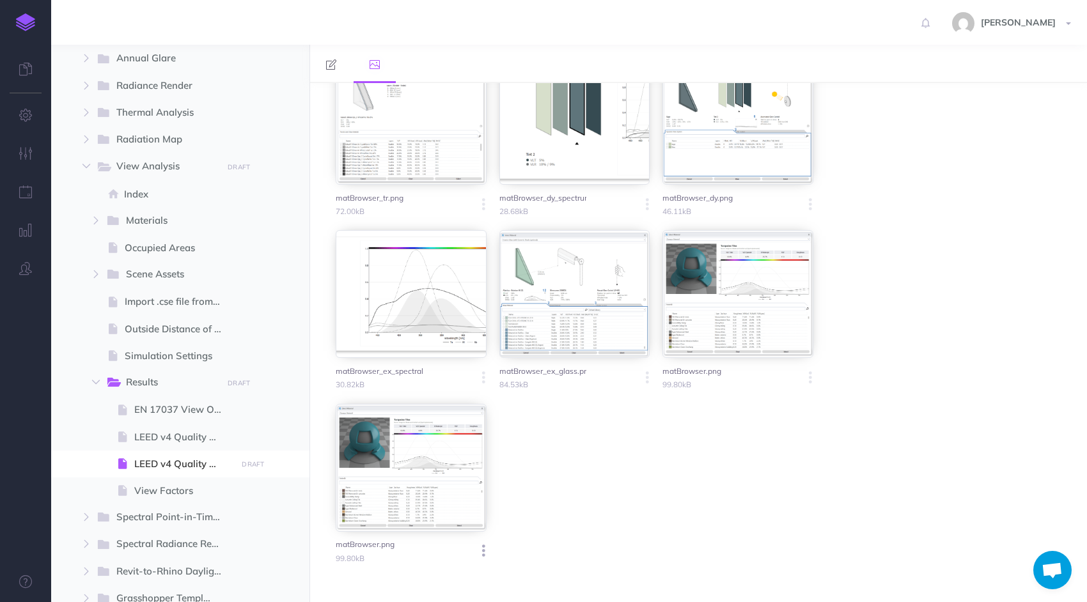
click at [482, 550] on icon "button" at bounding box center [483, 551] width 3 height 18
click at [444, 589] on button "Delete" at bounding box center [439, 597] width 96 height 21
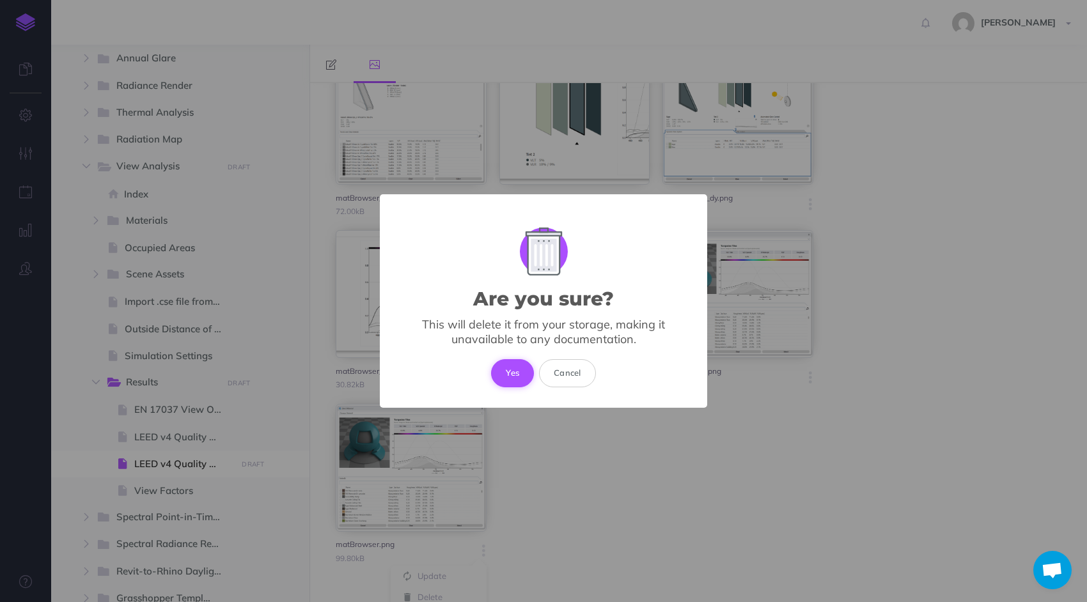
click at [509, 375] on button "Yes" at bounding box center [512, 373] width 43 height 28
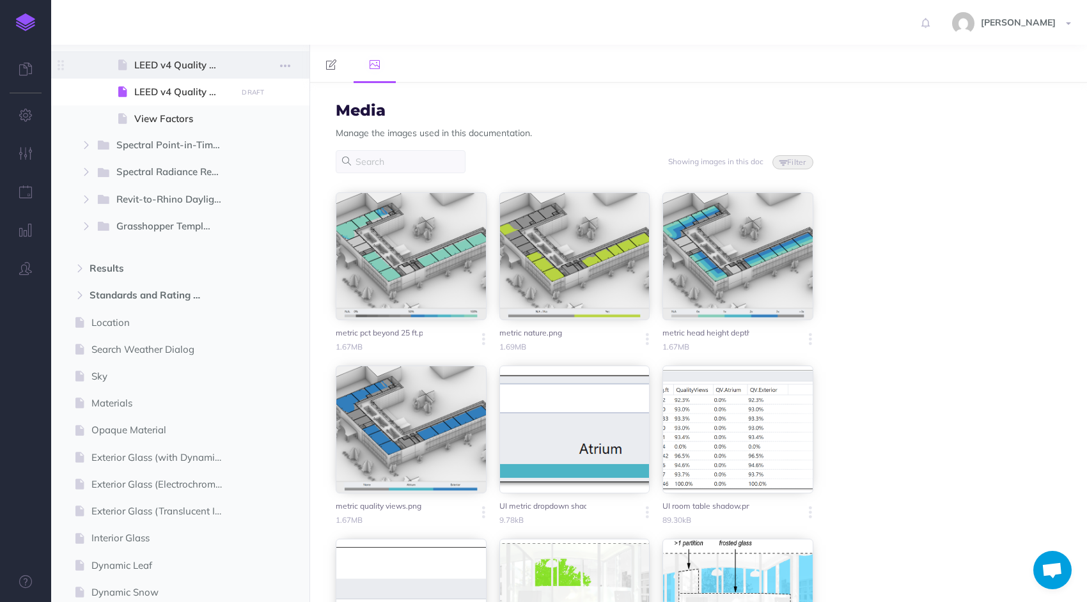
scroll to position [767, 0]
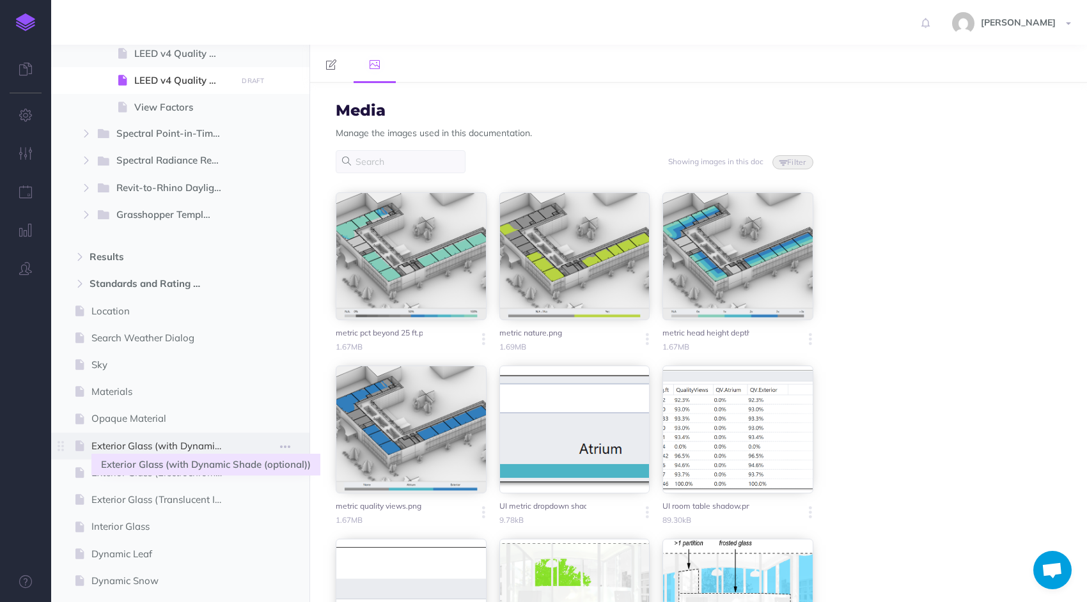
click at [139, 440] on span "Exterior Glass (with Dynamic Shade (optional))" at bounding box center [161, 446] width 141 height 15
select select "2.2"
select select "null"
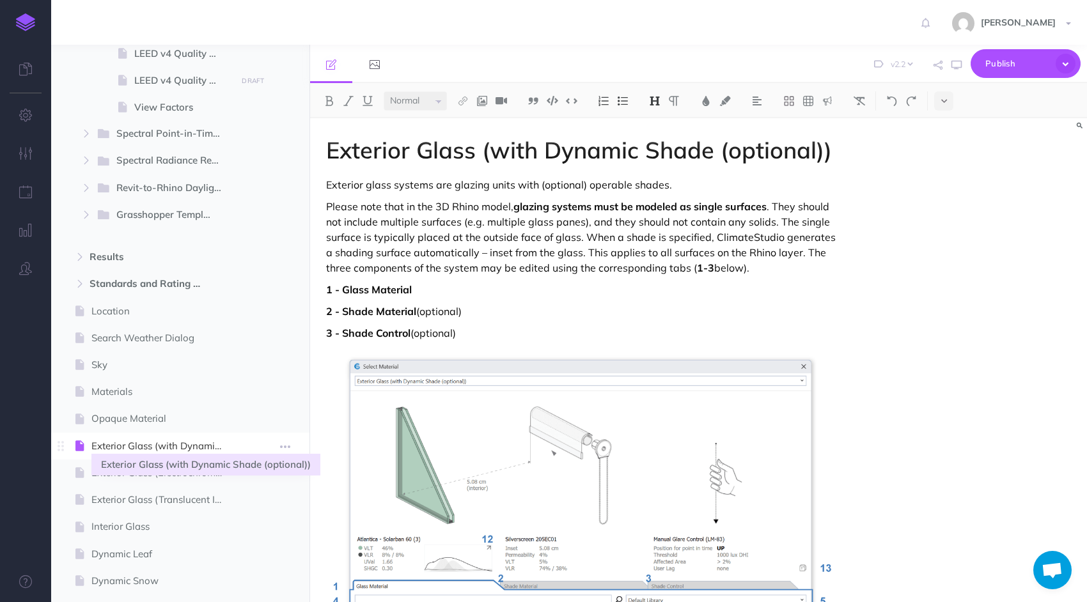
select select
click at [132, 412] on span "Opaque Material" at bounding box center [161, 418] width 141 height 15
select select "null"
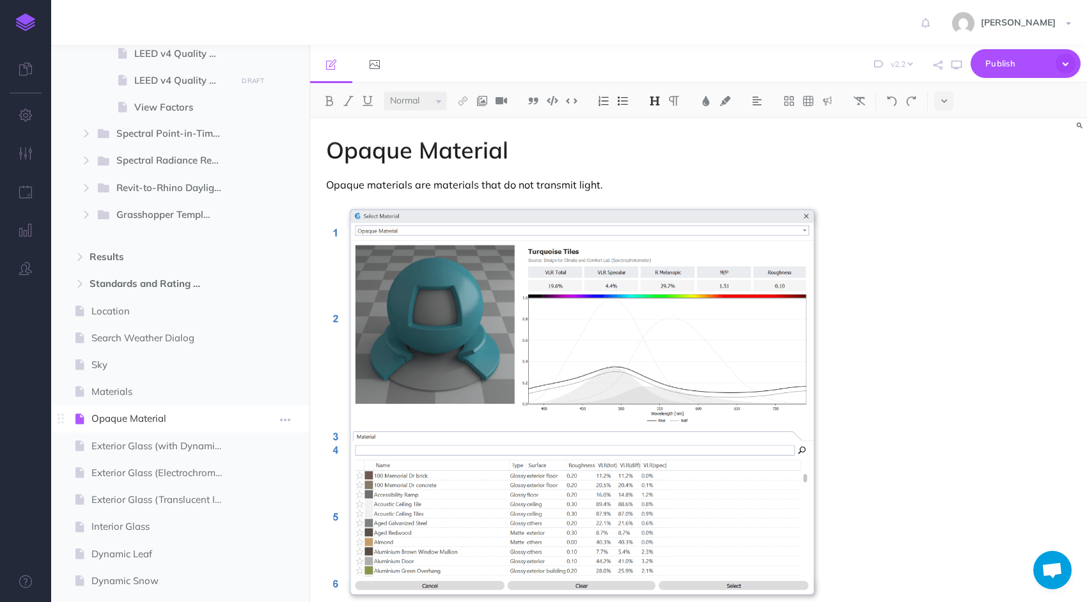
select select
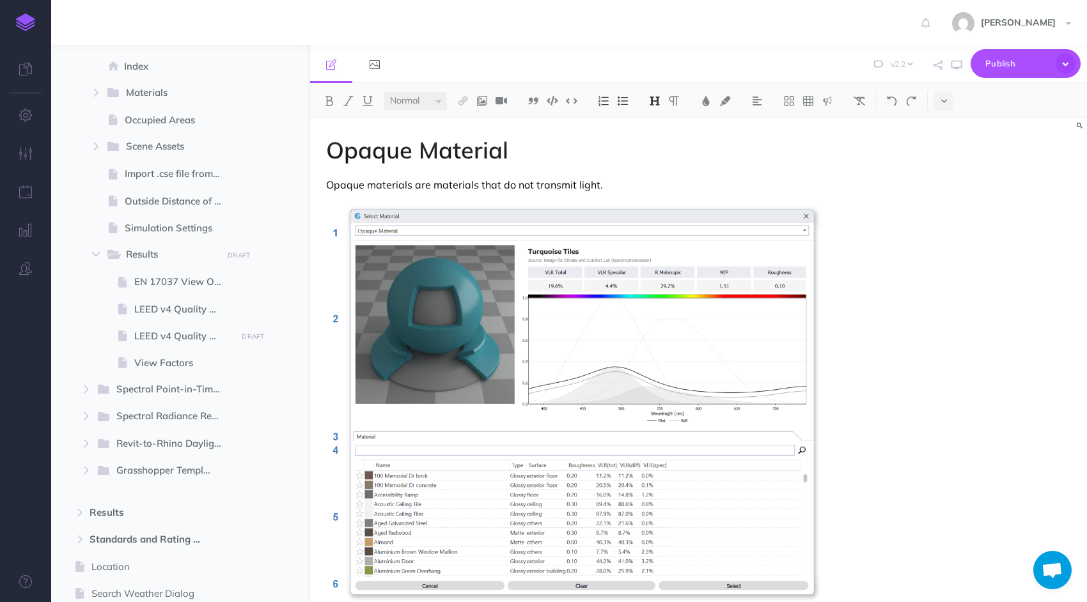
scroll to position [550, 0]
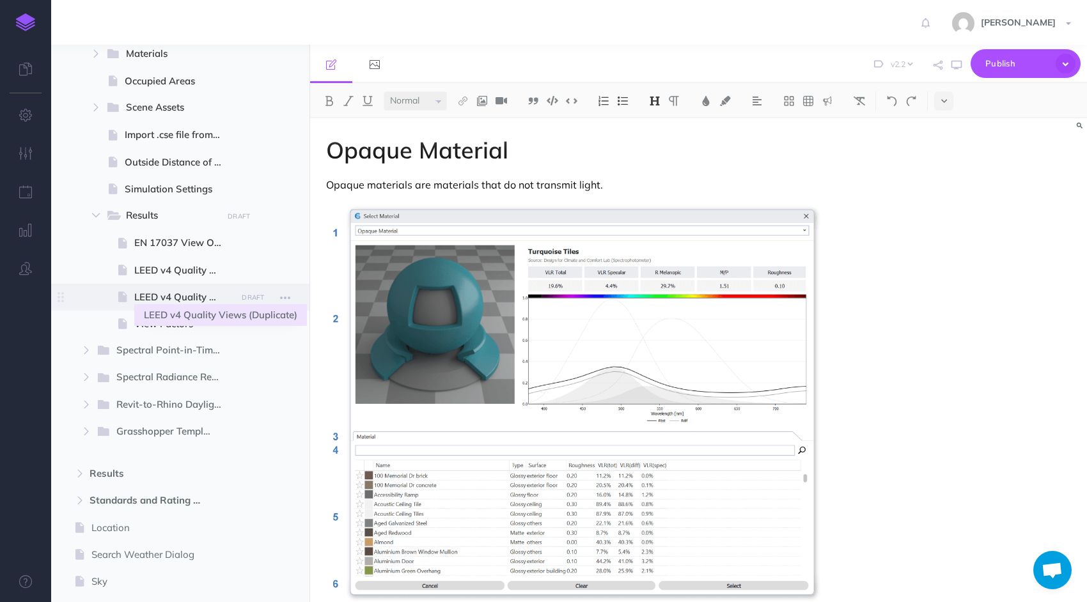
click at [203, 304] on span "LEED v4 Quality Views (Duplicate)" at bounding box center [183, 297] width 98 height 15
select select "null"
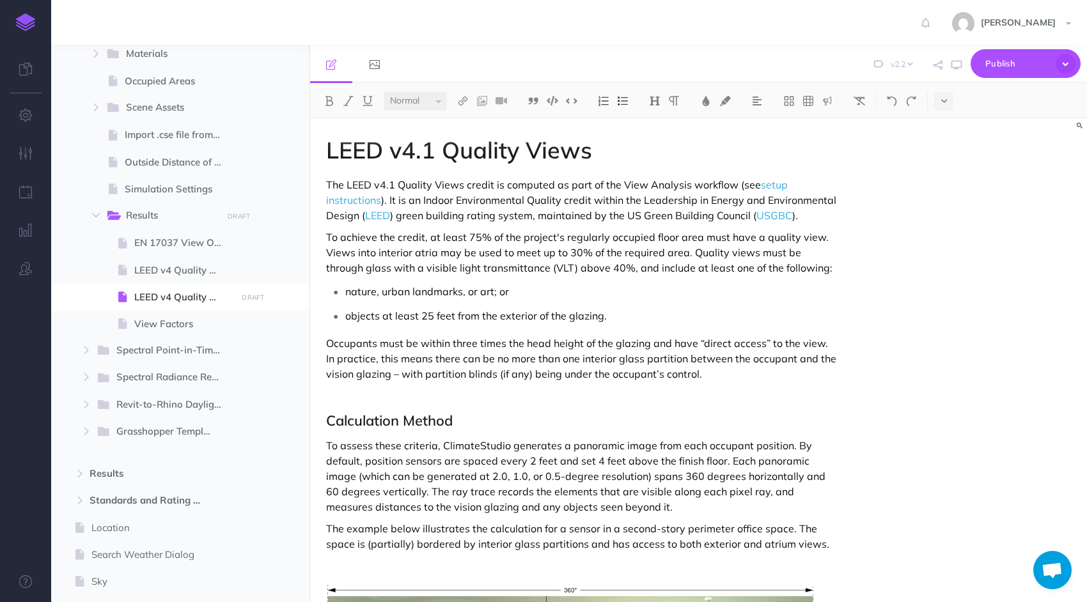
select select
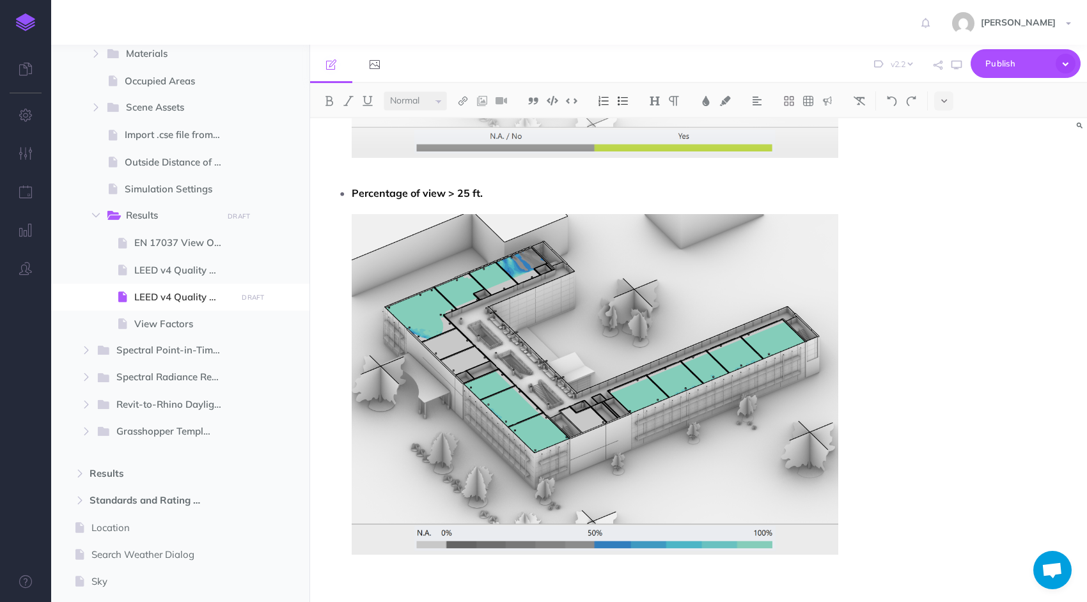
scroll to position [3797, 0]
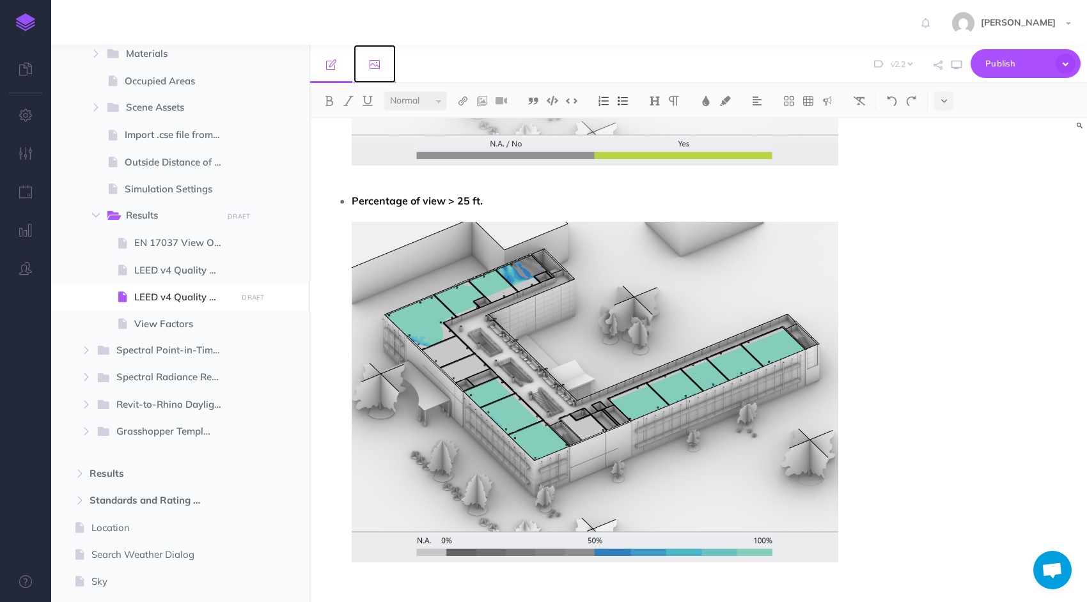
click at [383, 62] on link at bounding box center [375, 64] width 42 height 38
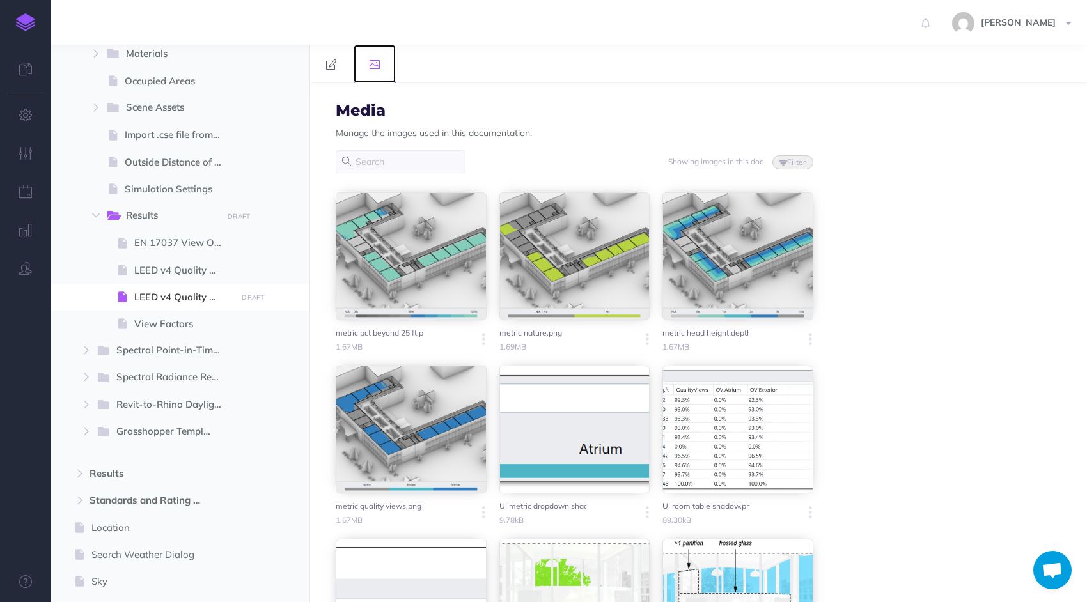
scroll to position [2388, 0]
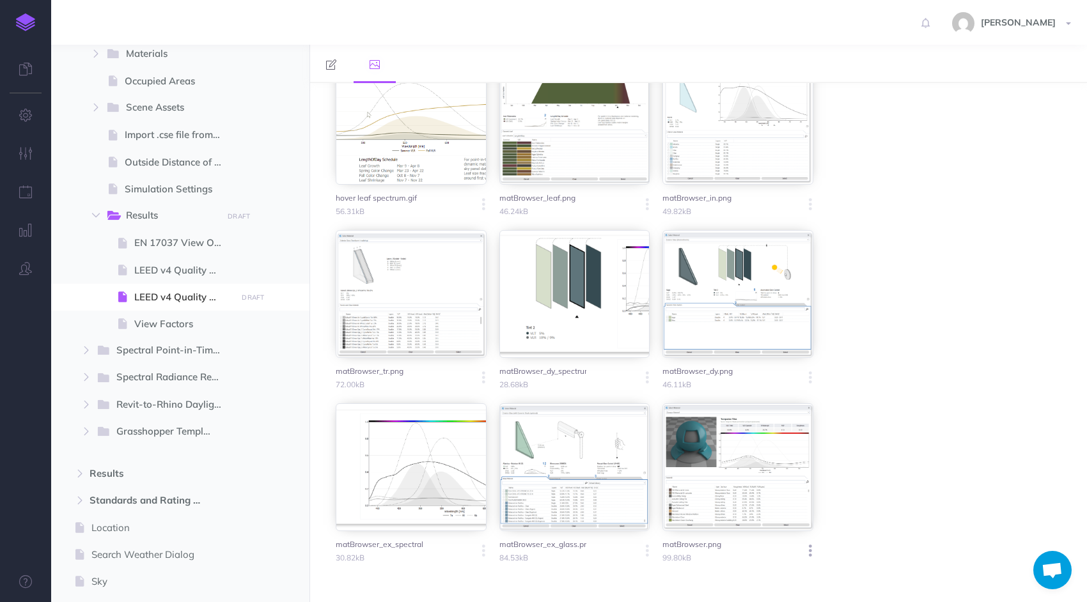
click at [809, 551] on icon "button" at bounding box center [810, 551] width 3 height 18
click at [752, 589] on button "Delete" at bounding box center [765, 597] width 96 height 21
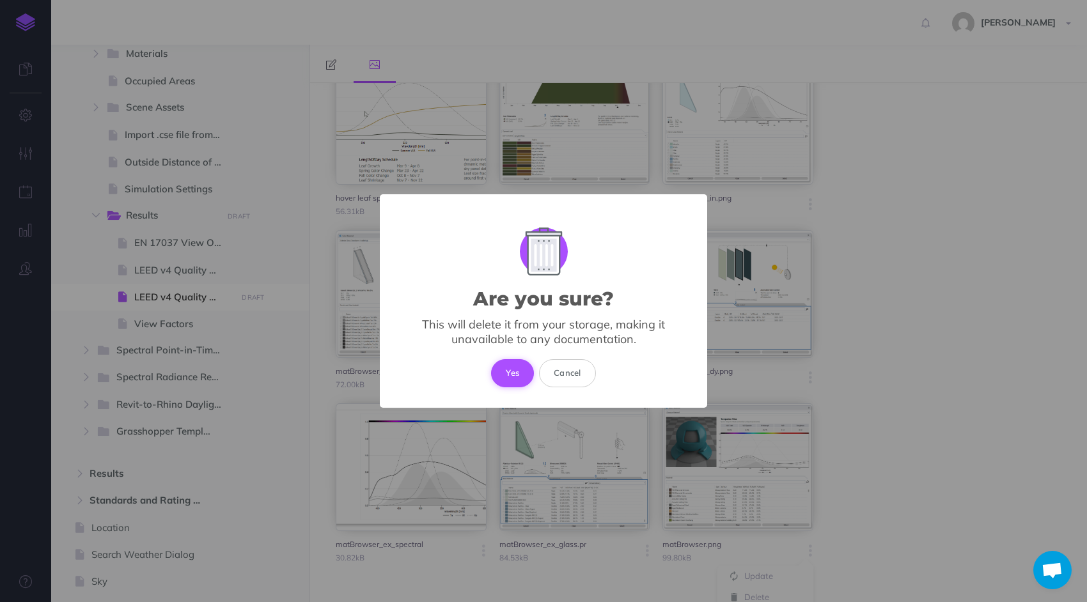
click at [508, 371] on button "Yes" at bounding box center [512, 373] width 43 height 28
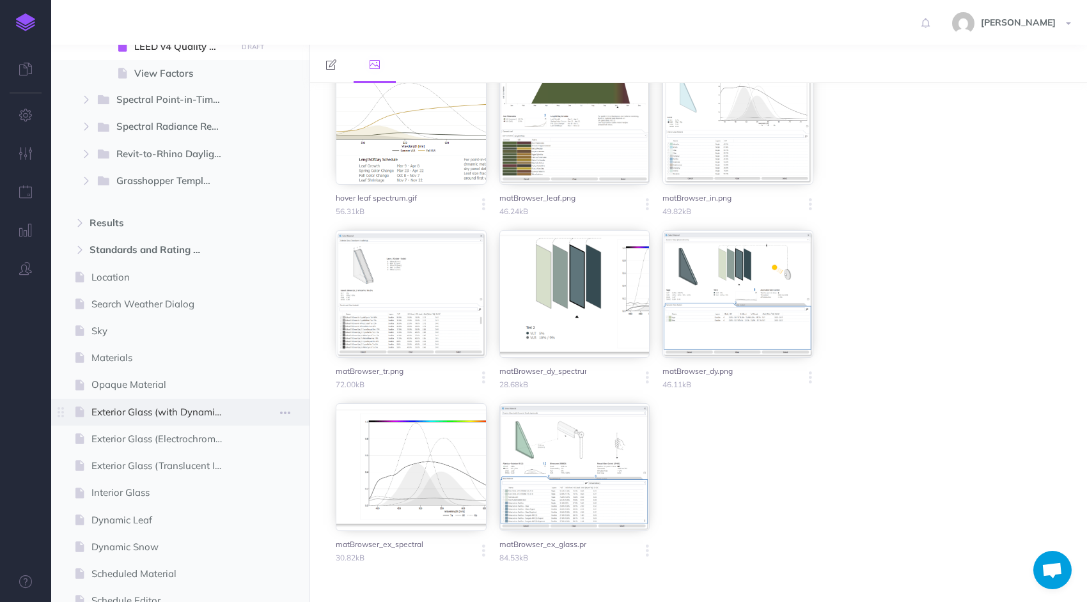
scroll to position [806, 0]
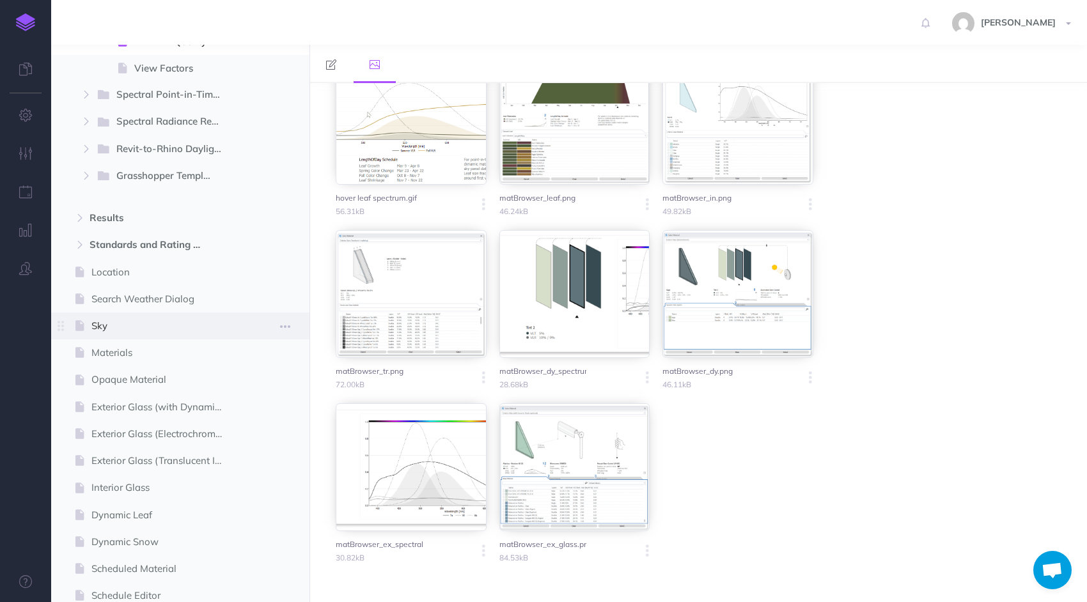
click at [142, 327] on span "Sky" at bounding box center [161, 325] width 141 height 15
select select "2.2"
select select "null"
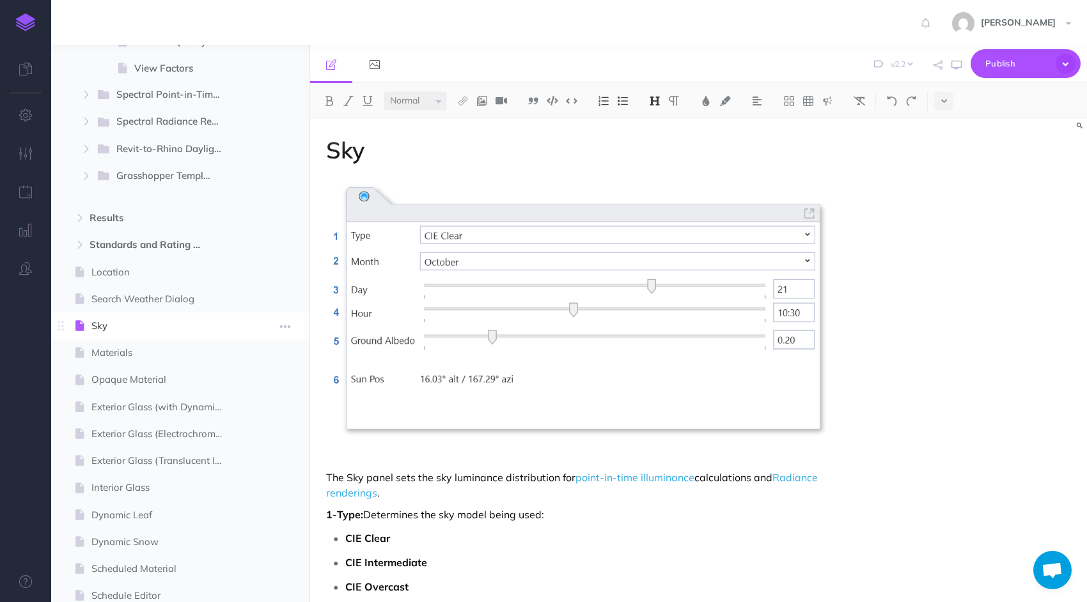
select select
click at [137, 348] on span "Materials" at bounding box center [161, 352] width 141 height 15
select select "null"
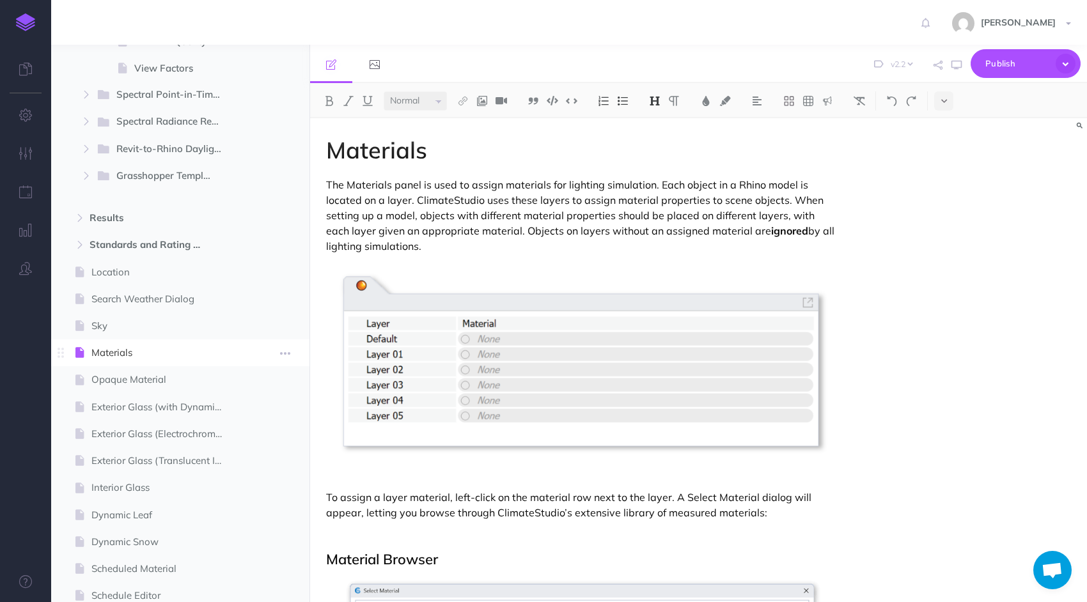
select select
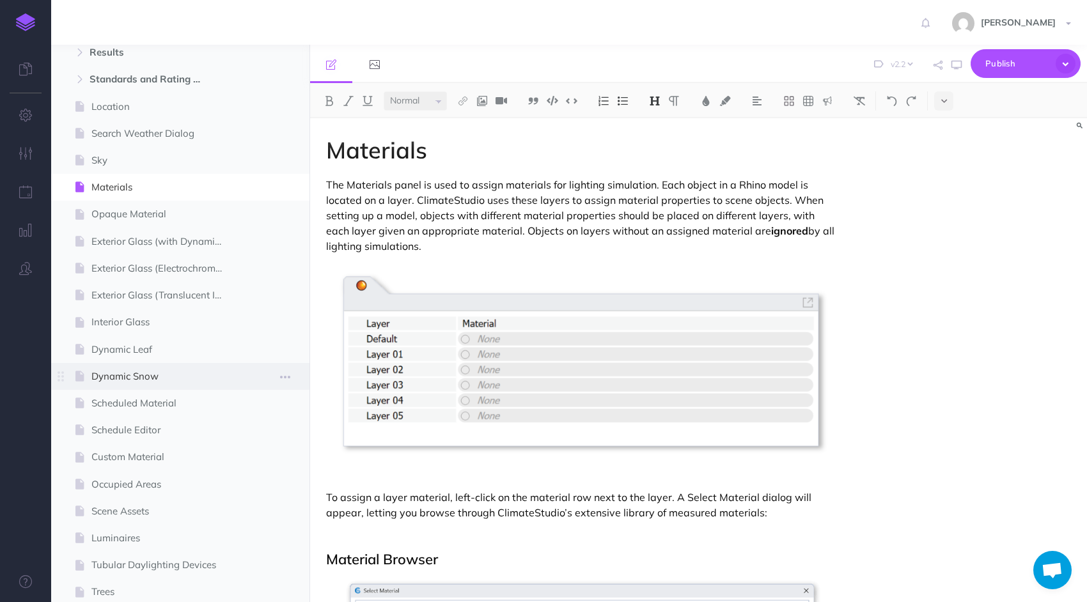
scroll to position [998, 0]
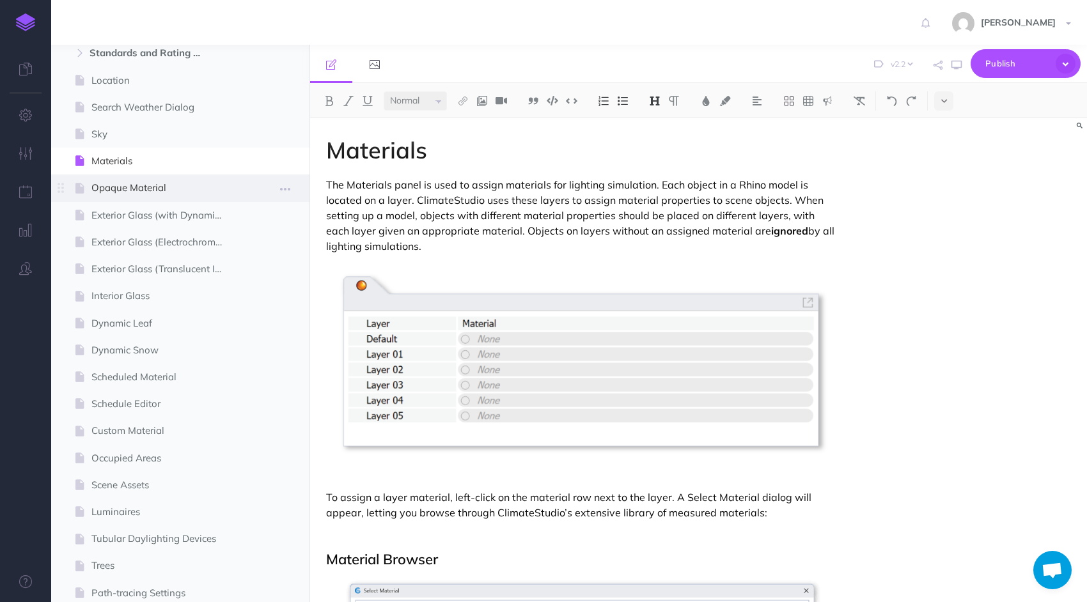
click at [153, 192] on span "Opaque Material" at bounding box center [161, 187] width 141 height 15
select select "null"
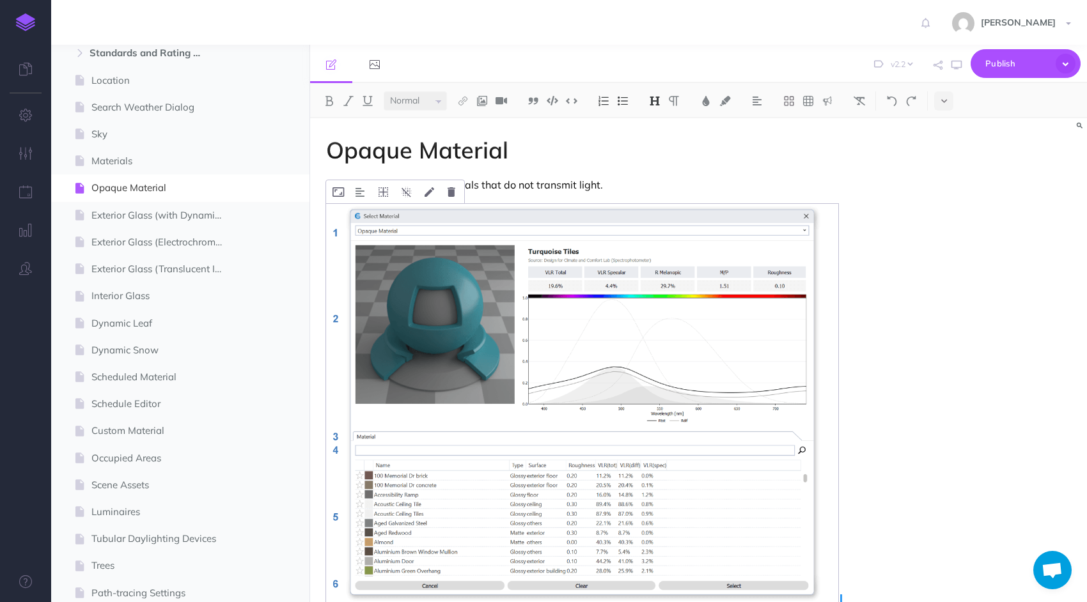
select select
click at [378, 70] on link at bounding box center [375, 64] width 42 height 38
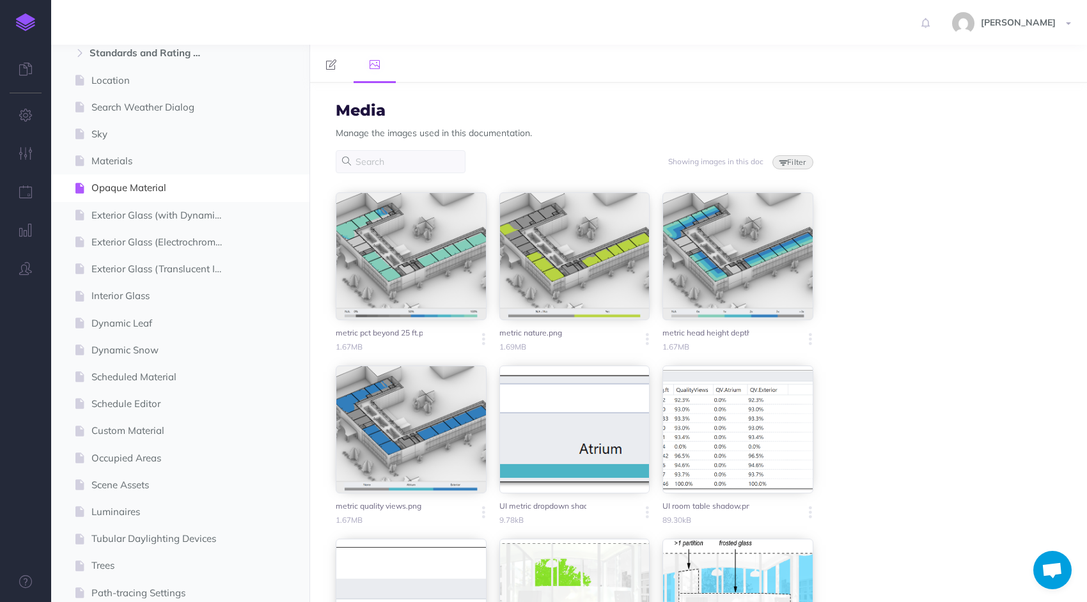
click at [788, 166] on button "Filter" at bounding box center [792, 162] width 41 height 14
click at [724, 242] on input "Unused" at bounding box center [728, 241] width 8 height 8
checkbox input "true"
checkbox input "false"
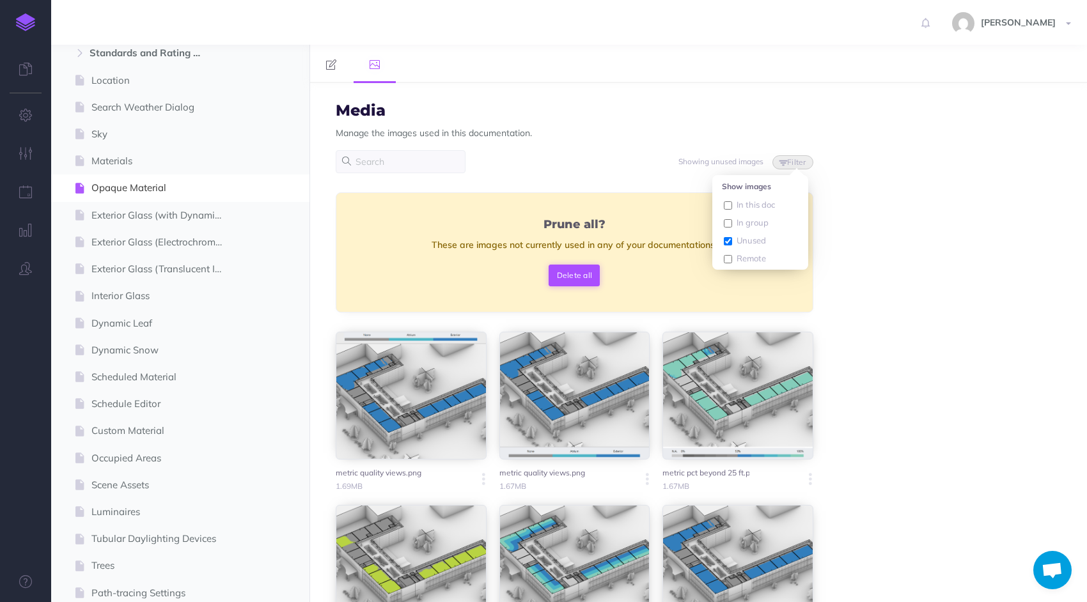
click at [574, 272] on button "Delete all" at bounding box center [574, 276] width 51 height 22
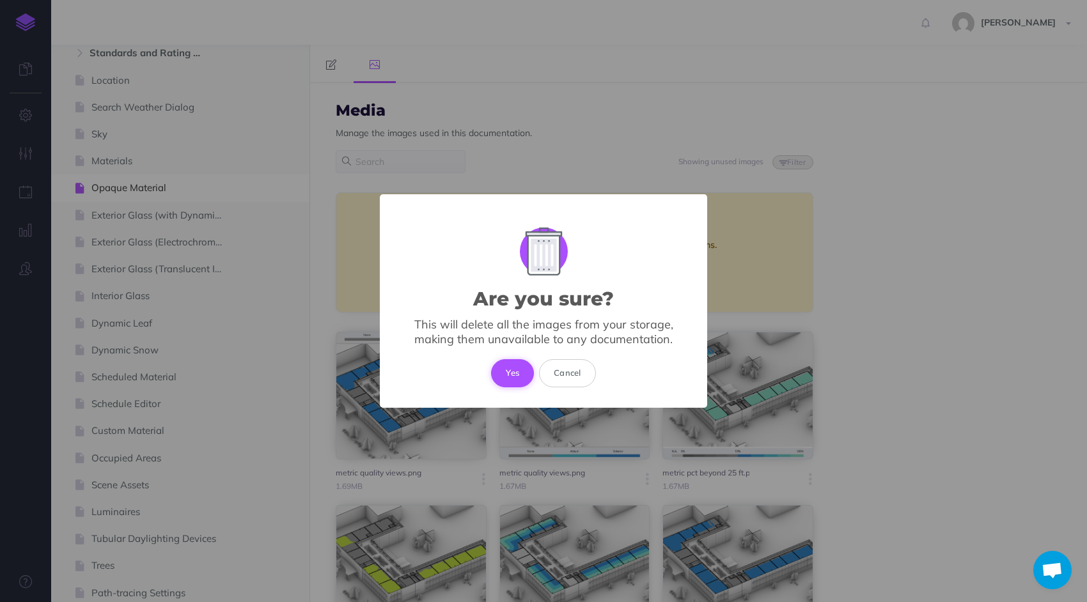
click at [520, 368] on button "Yes" at bounding box center [512, 373] width 43 height 28
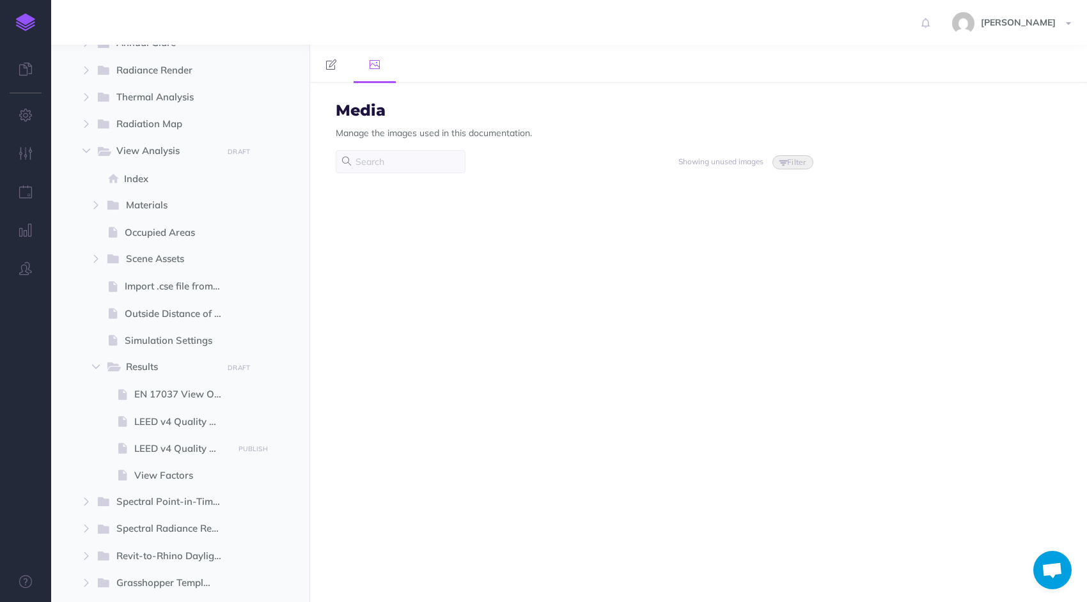
scroll to position [359, 0]
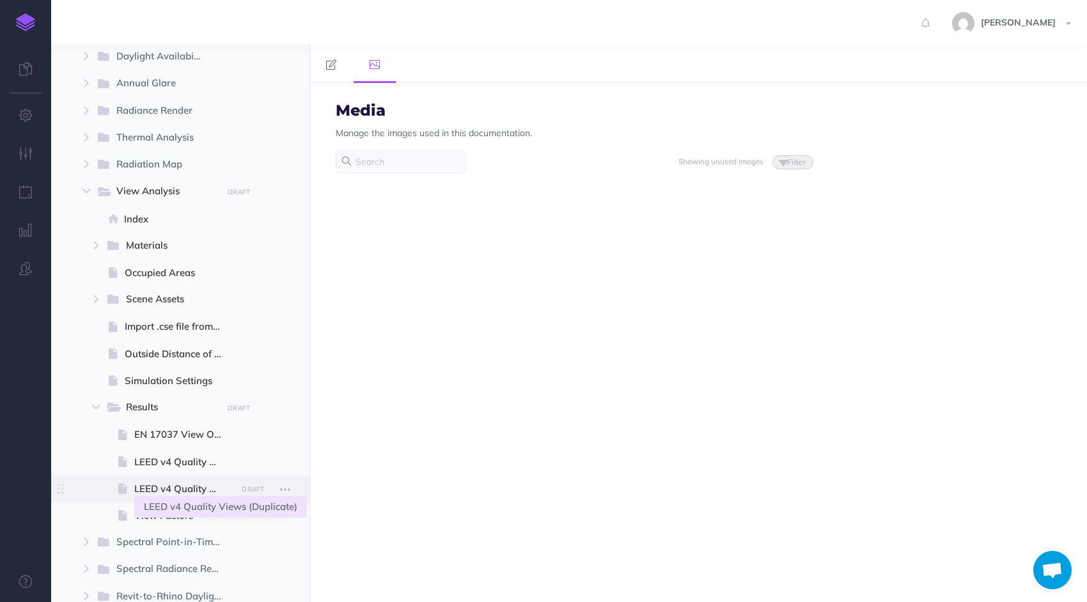
click at [185, 487] on span "LEED v4 Quality Views (Duplicate)" at bounding box center [183, 488] width 98 height 15
select select "2.2"
select select "null"
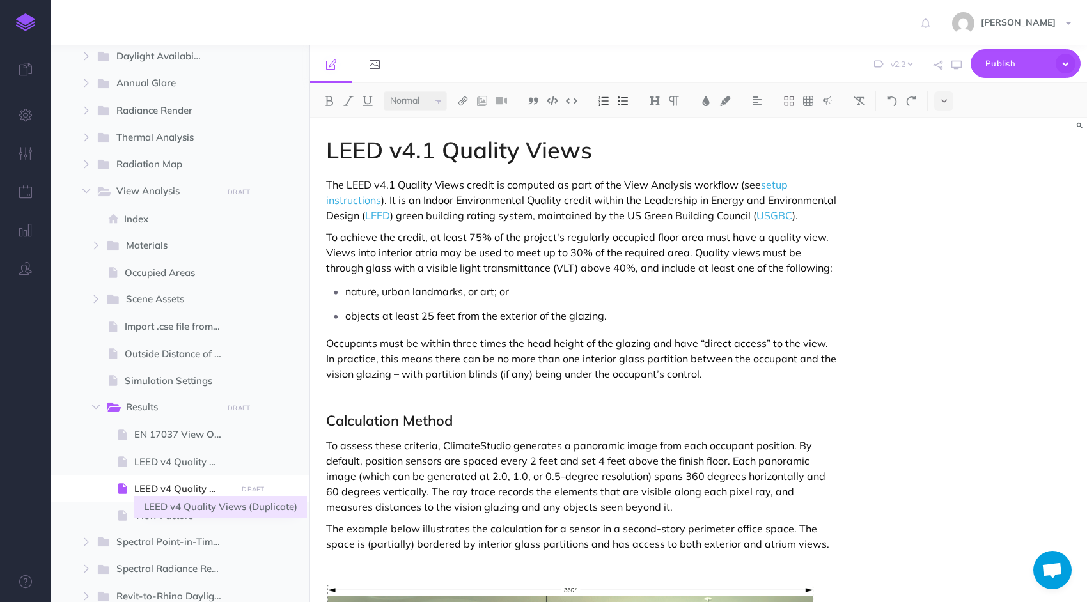
select select
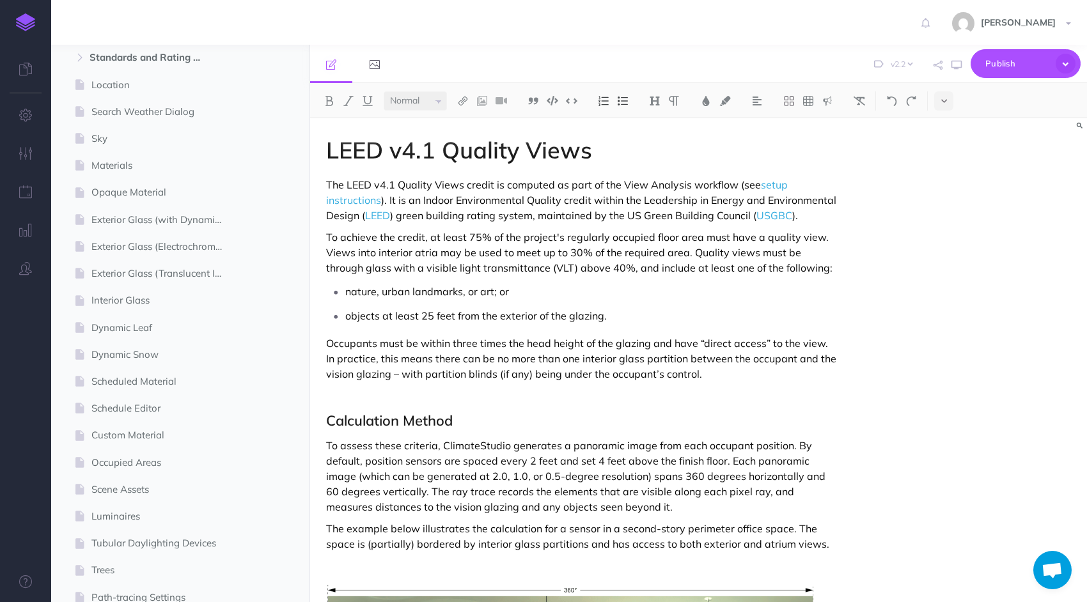
scroll to position [998, 0]
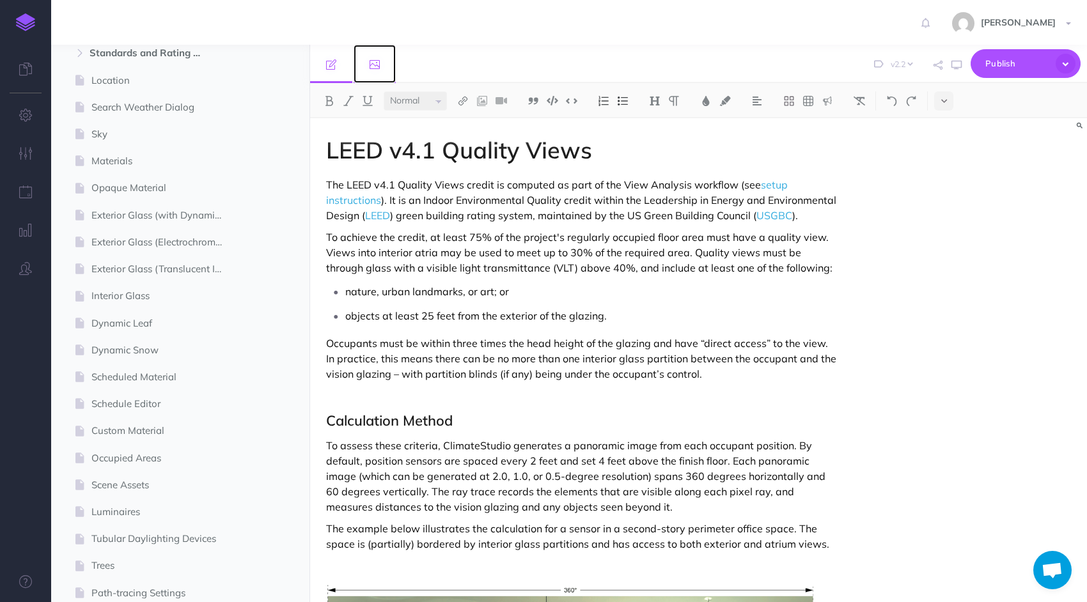
click at [382, 70] on link at bounding box center [375, 64] width 42 height 38
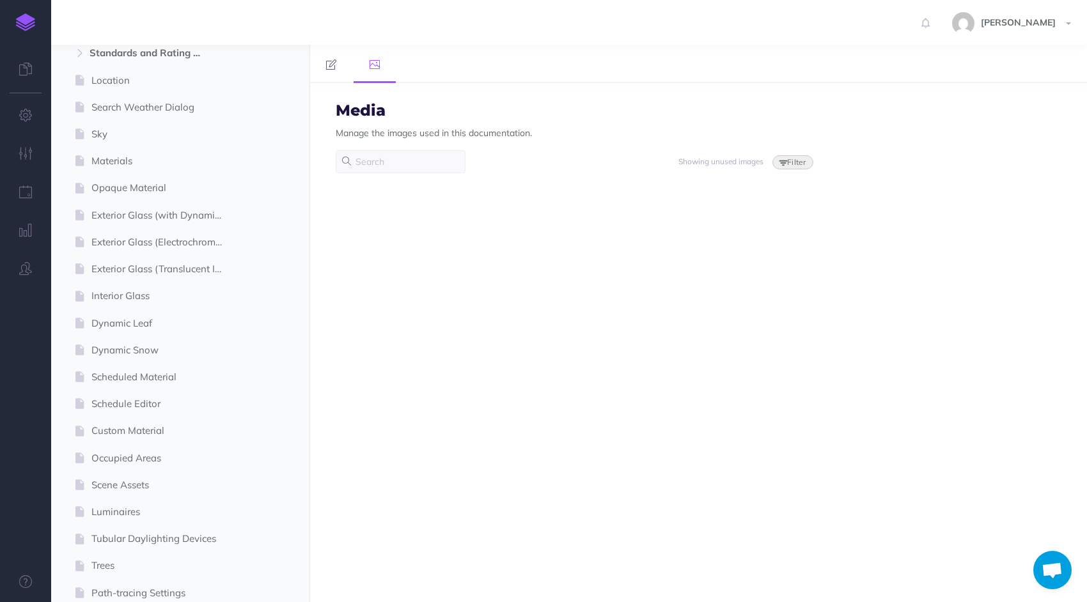
click at [783, 157] on button "Filter" at bounding box center [792, 162] width 41 height 14
click at [724, 204] on input "In this doc" at bounding box center [728, 205] width 8 height 8
checkbox input "true"
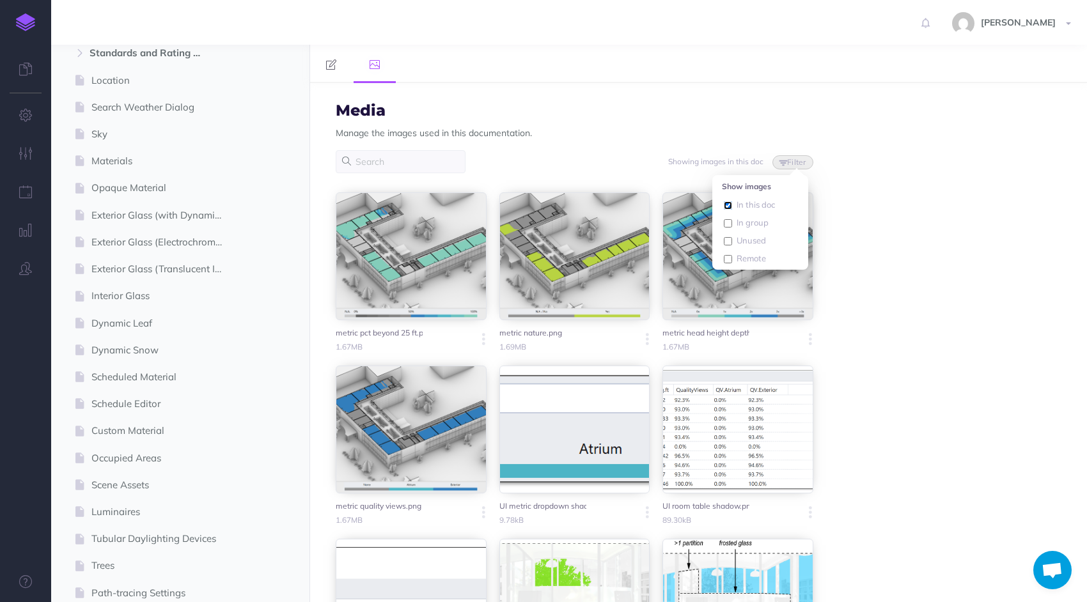
checkbox input "false"
click at [855, 277] on div "Media Manage the images used in this documentation. Showing images in this doc …" at bounding box center [698, 342] width 777 height 519
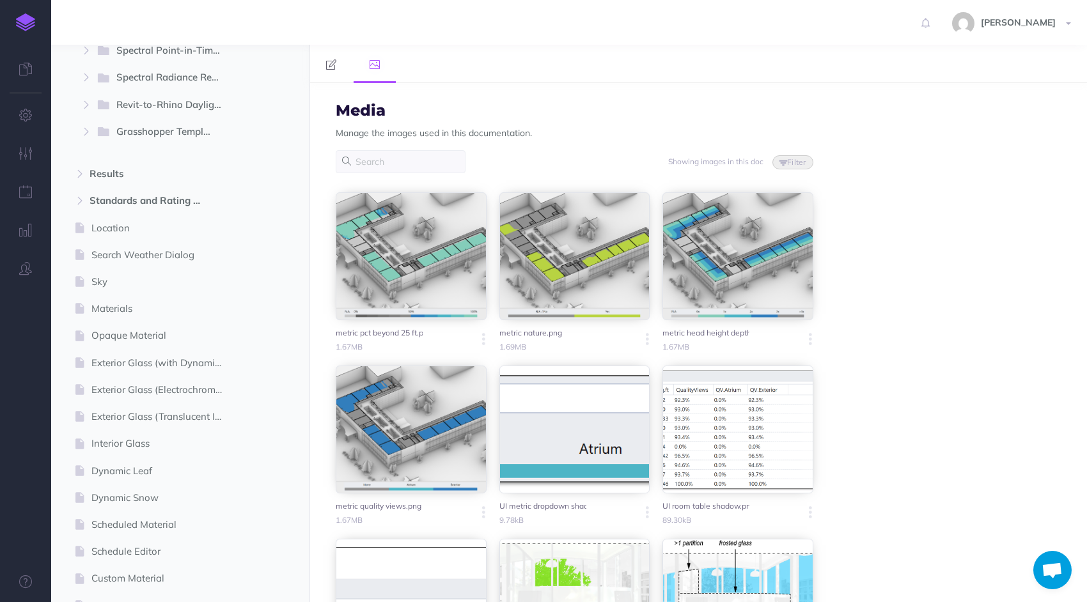
scroll to position [870, 0]
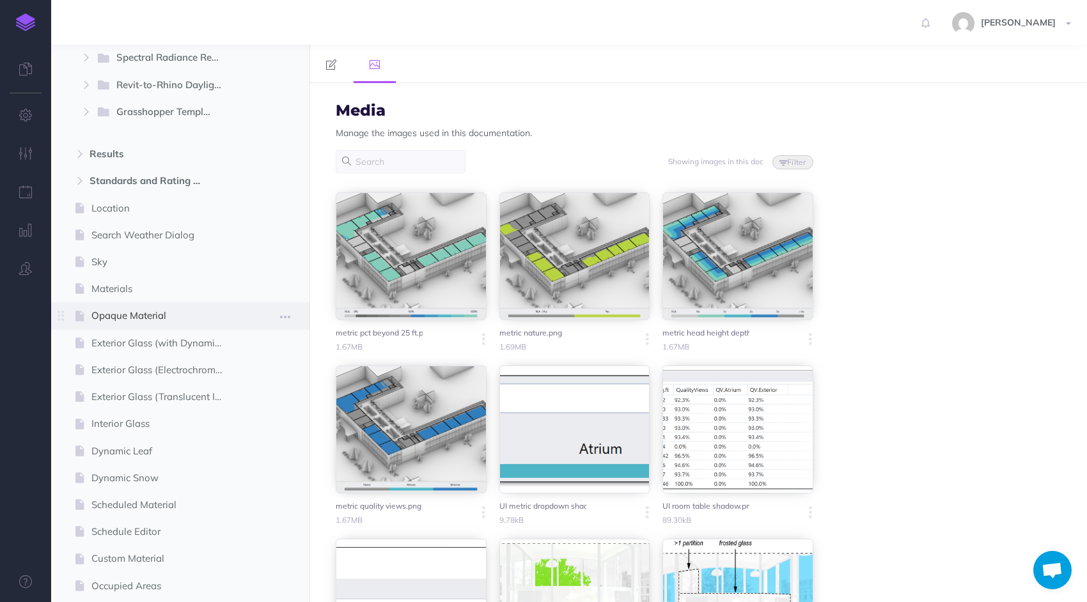
click at [167, 312] on span "Opaque Material" at bounding box center [161, 315] width 141 height 15
select select "2.2"
select select "null"
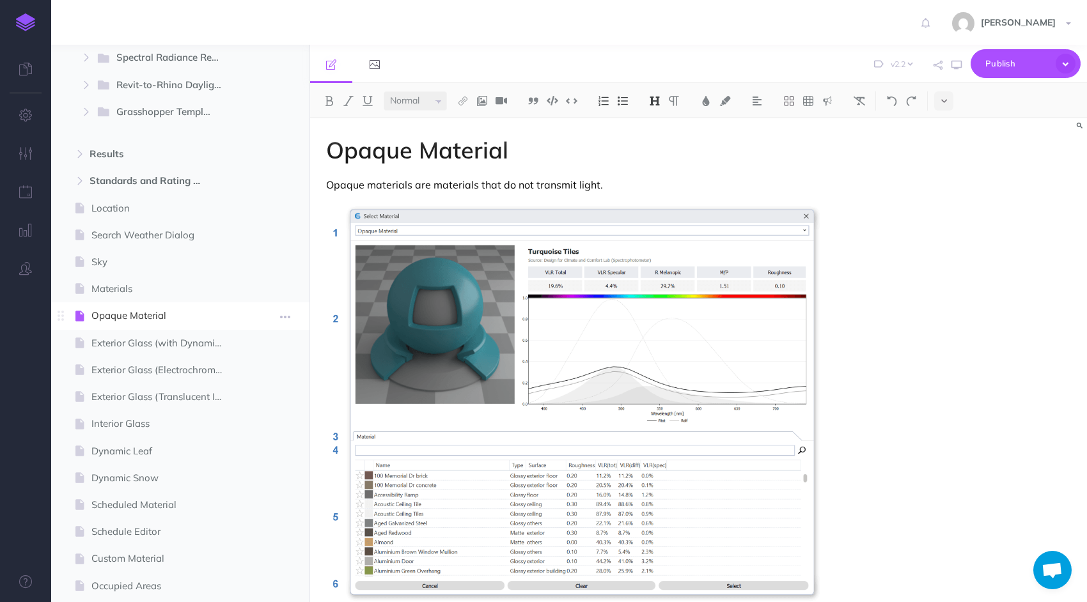
select select
click at [648, 286] on img at bounding box center [582, 404] width 512 height 400
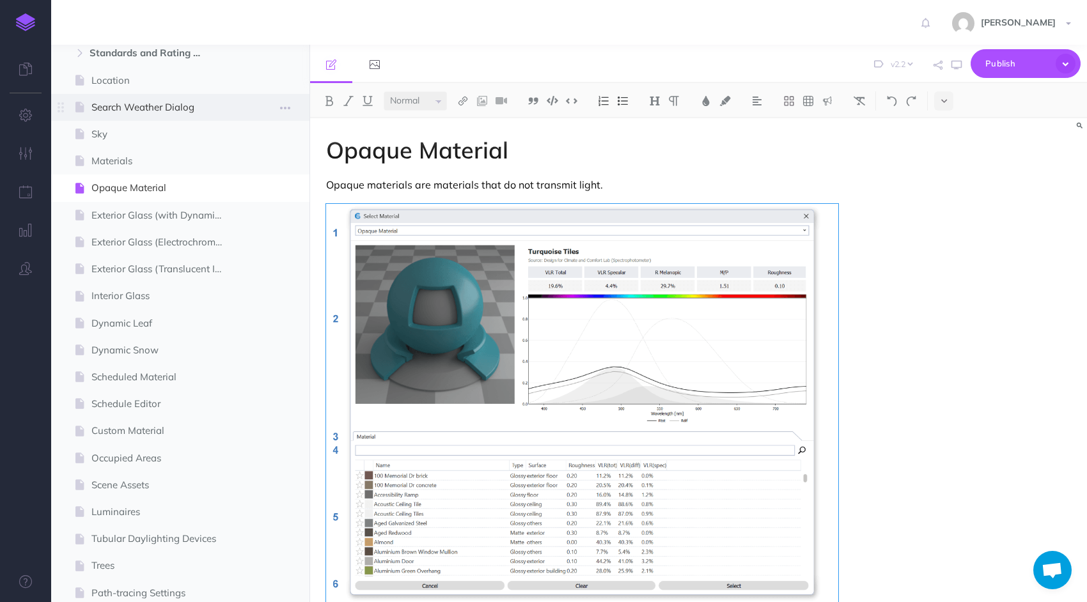
scroll to position [742, 0]
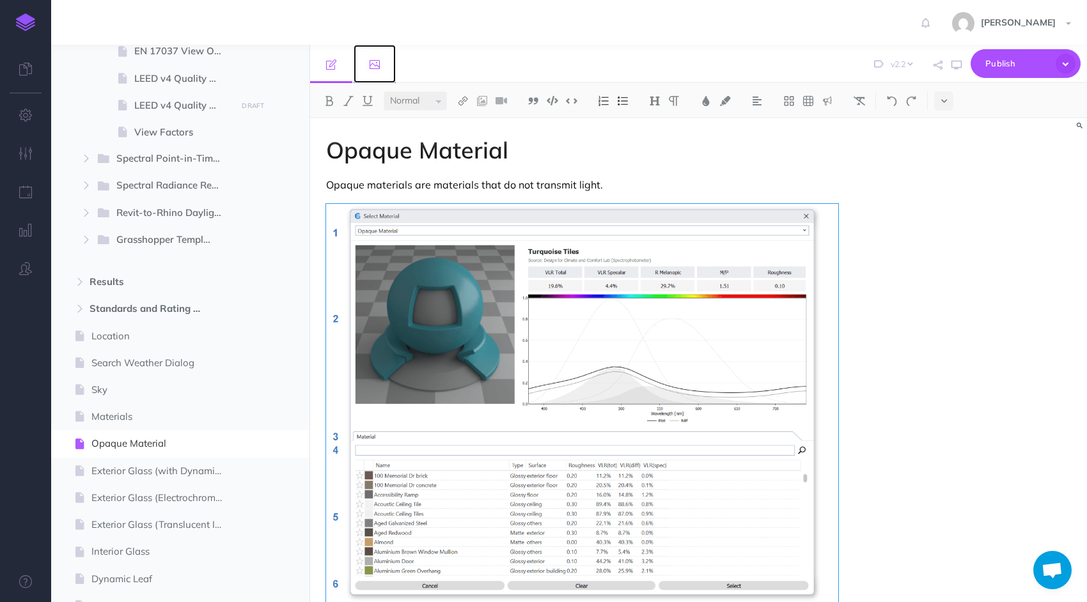
click at [385, 64] on link at bounding box center [375, 64] width 42 height 38
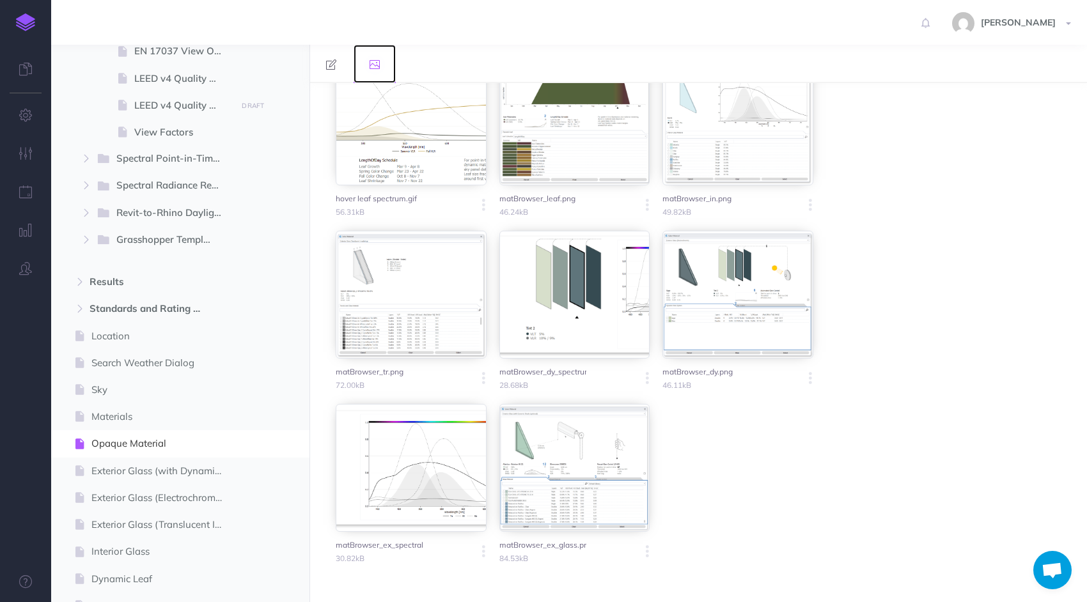
scroll to position [2388, 0]
click at [151, 444] on span "Opaque Material" at bounding box center [161, 443] width 141 height 15
select select "2.2"
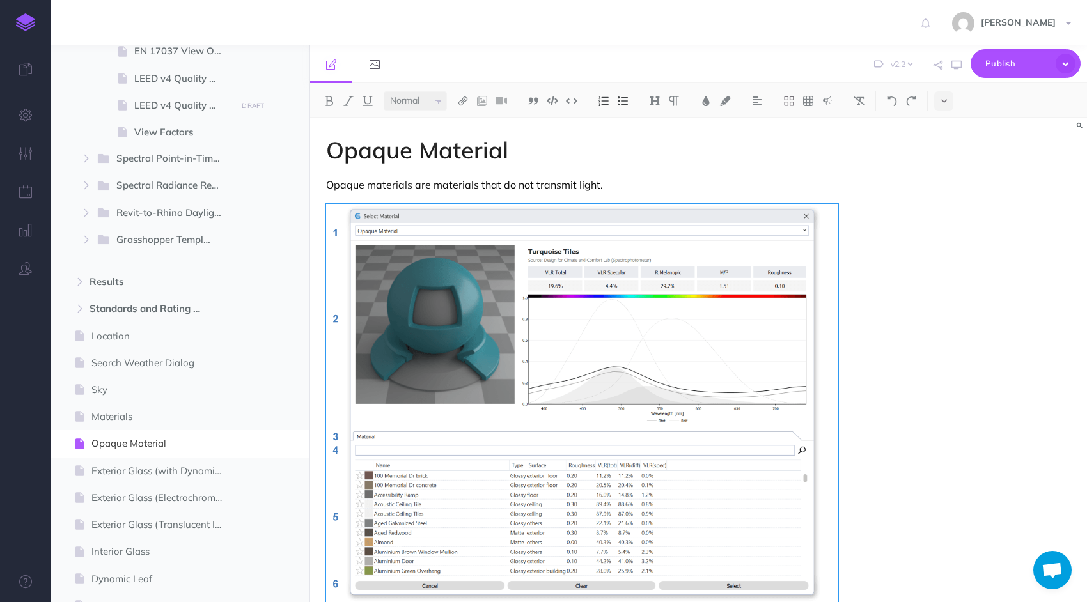
click at [880, 203] on div "Opaque Material Opaque materials are materials that do not transmit light. To s…" at bounding box center [698, 360] width 777 height 484
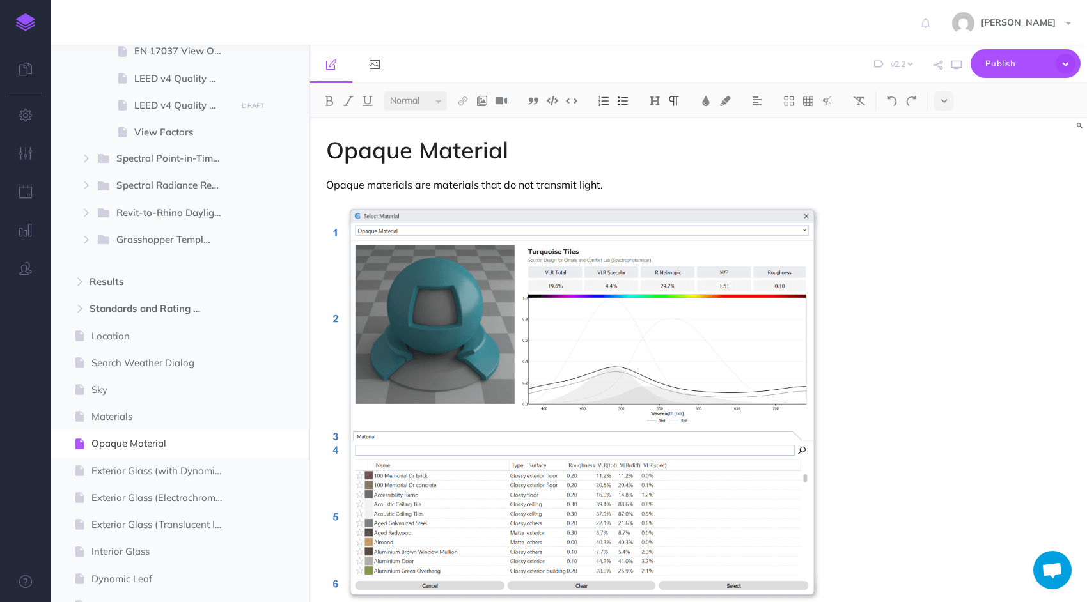
click at [747, 174] on div "Opaque Material Opaque materials are materials that do not transmit light. To s…" at bounding box center [582, 452] width 544 height 669
click at [135, 391] on span "Sky" at bounding box center [161, 389] width 141 height 15
select select "null"
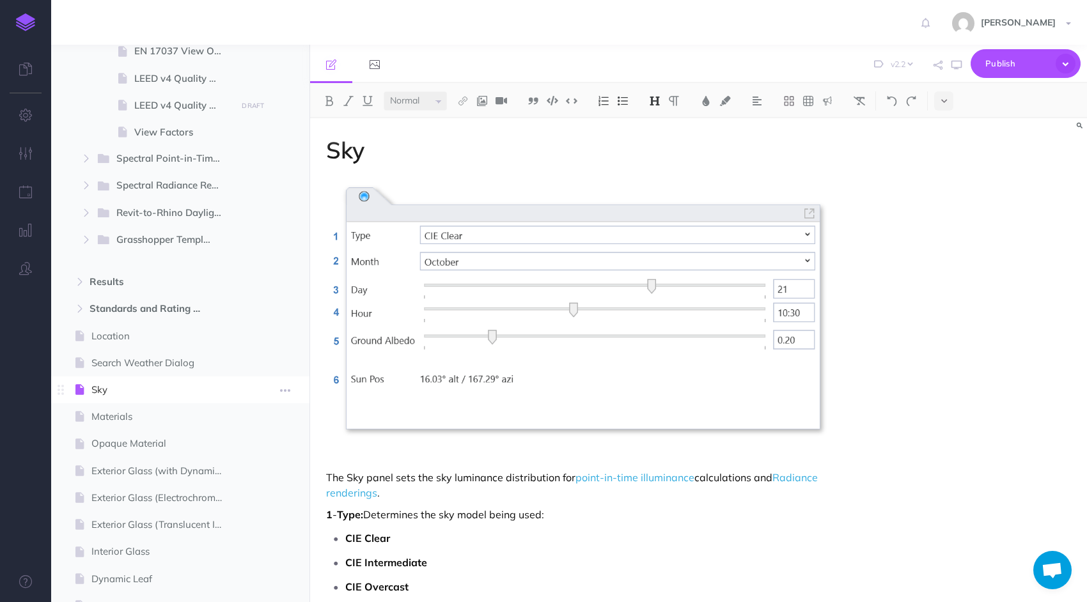
select select
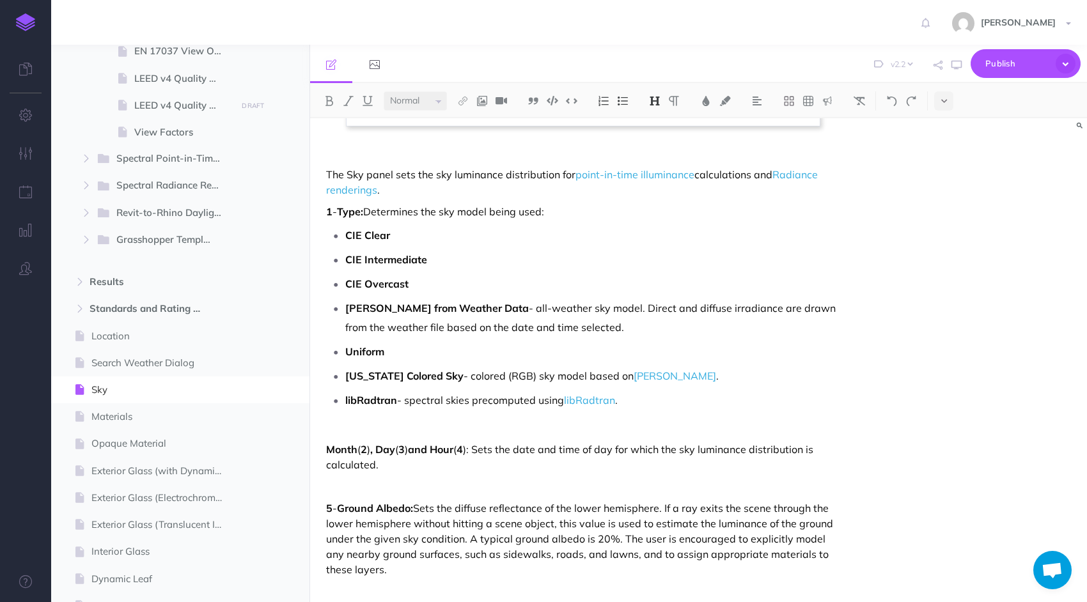
scroll to position [111, 0]
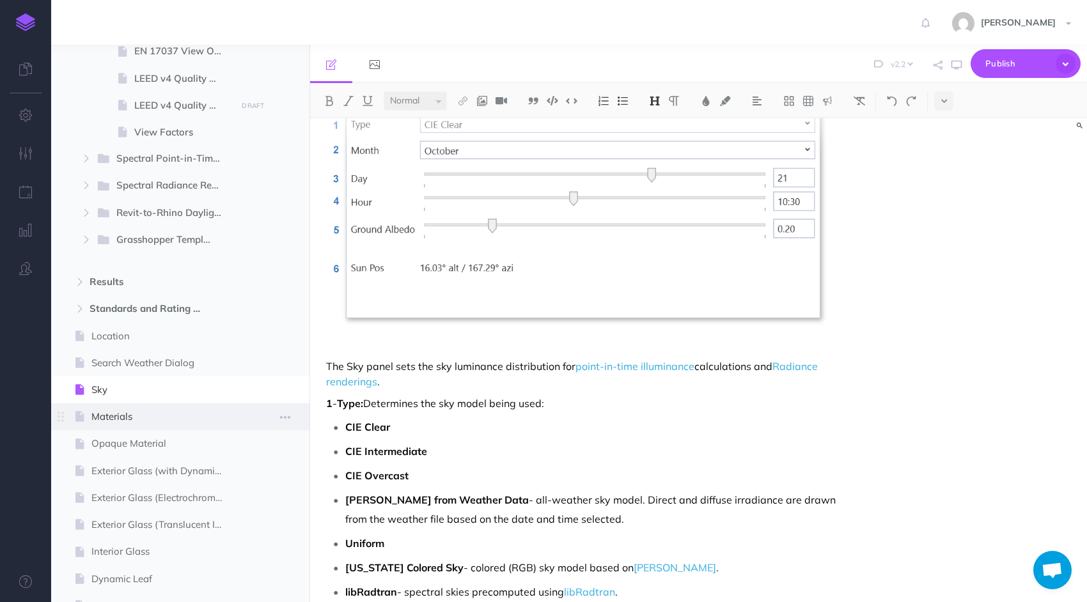
click at [120, 412] on span "Materials" at bounding box center [161, 416] width 141 height 15
select select "null"
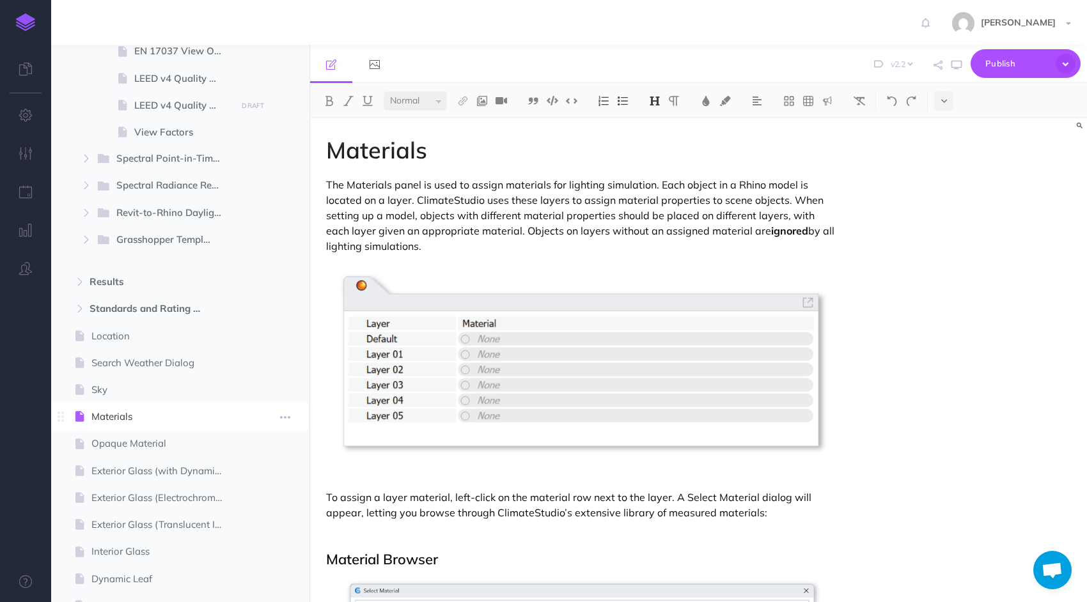
select select
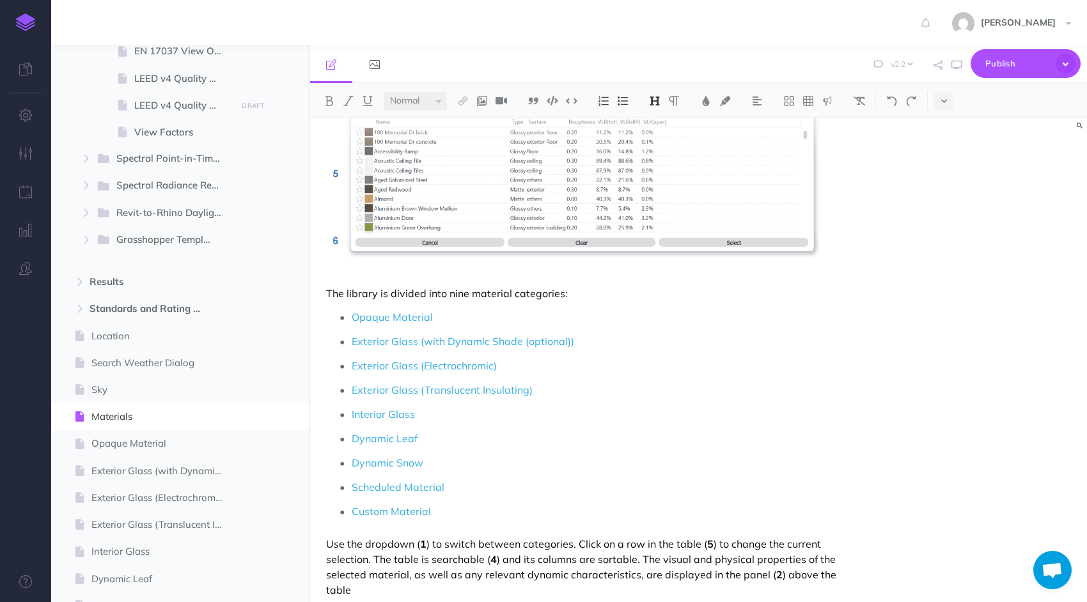
scroll to position [703, 0]
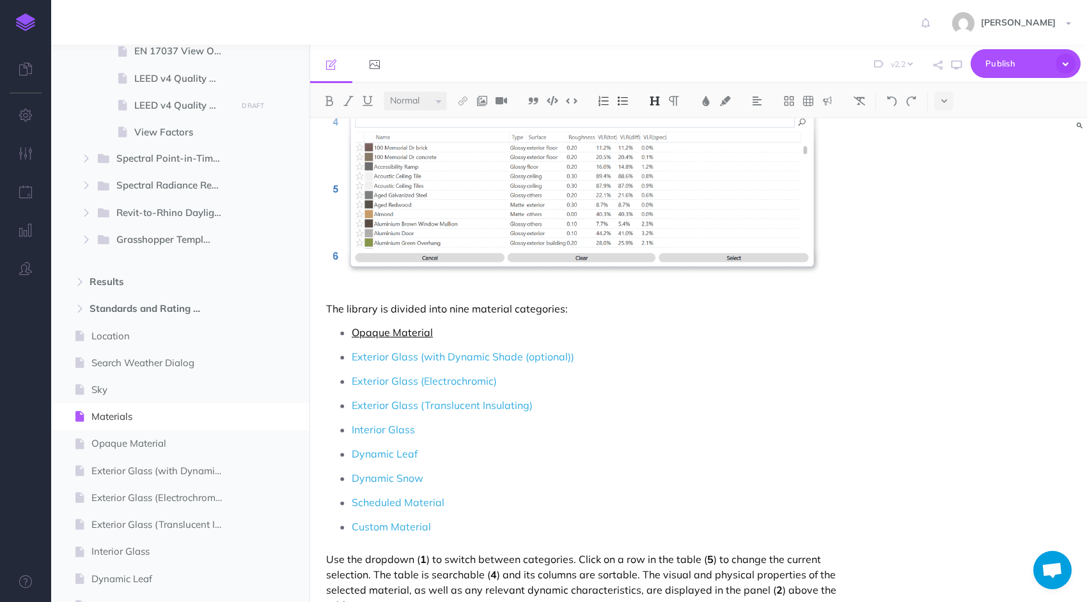
click at [394, 329] on link "Opaque Material" at bounding box center [392, 332] width 81 height 13
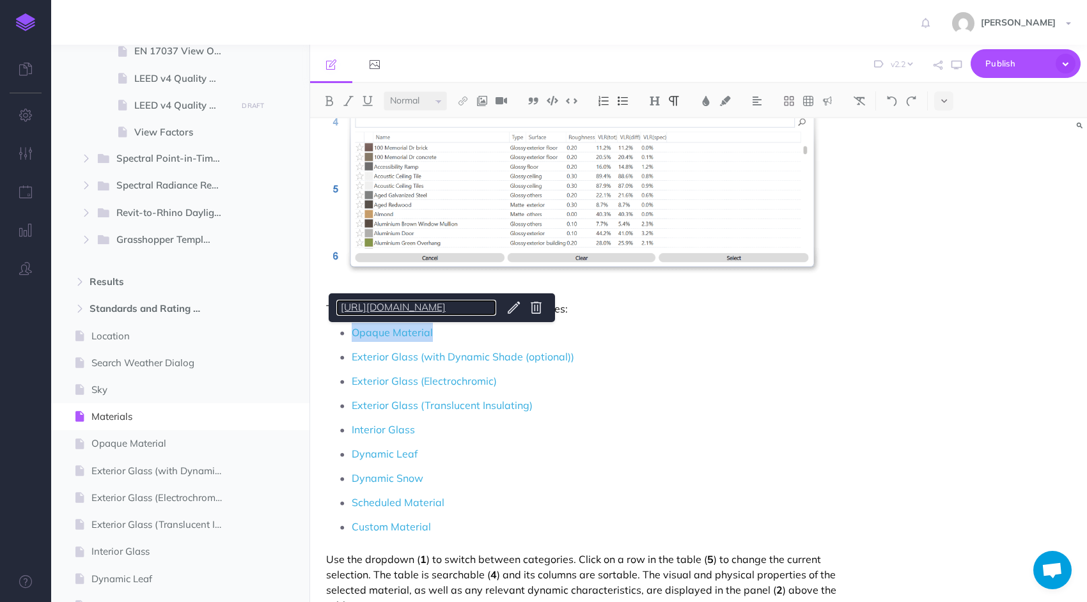
click at [474, 306] on link "[URL][DOMAIN_NAME]" at bounding box center [416, 308] width 160 height 16
